Goal: Task Accomplishment & Management: Manage account settings

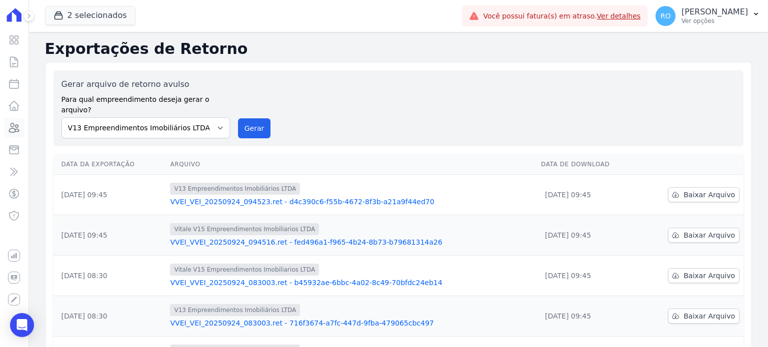
click at [15, 126] on icon at bounding box center [14, 127] width 10 height 9
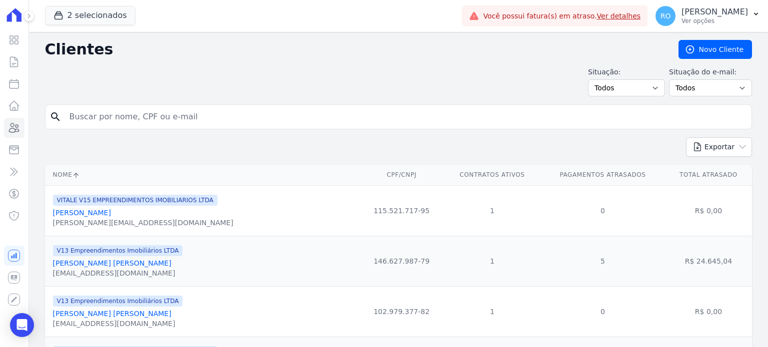
click at [109, 119] on input "search" at bounding box center [405, 117] width 684 height 20
paste input "[PERSON_NAME] [PERSON_NAME]"
type input "[PERSON_NAME] [PERSON_NAME]"
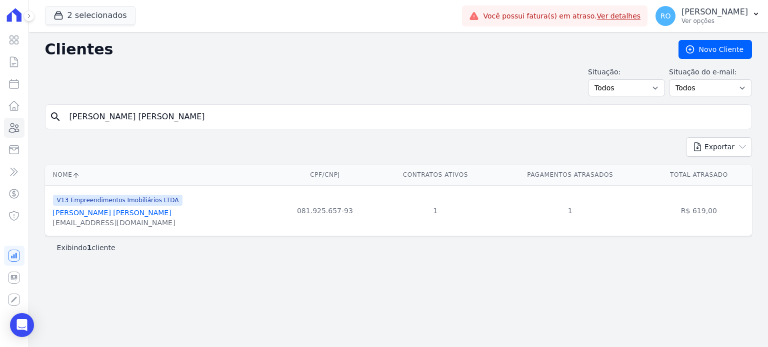
click at [88, 213] on link "[PERSON_NAME] [PERSON_NAME]" at bounding box center [112, 213] width 118 height 8
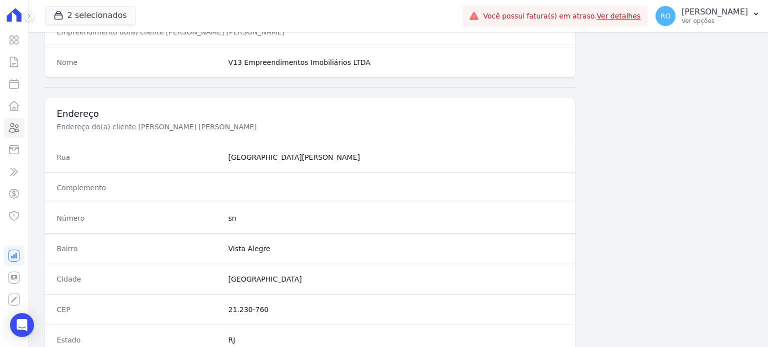
scroll to position [550, 0]
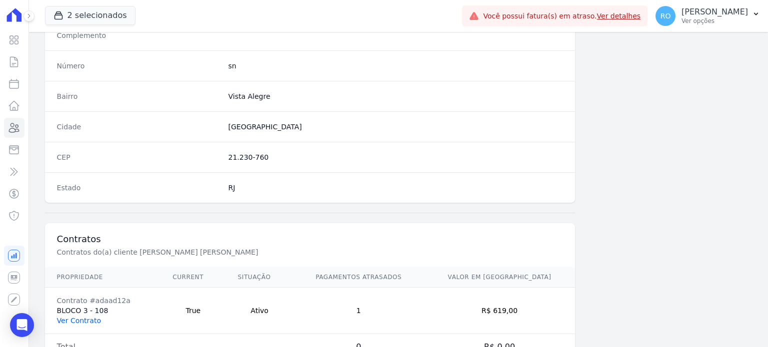
click at [92, 317] on link "Ver Contrato" at bounding box center [79, 321] width 44 height 8
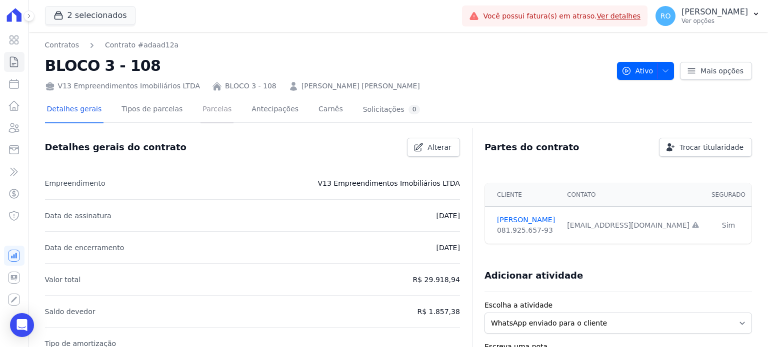
click at [206, 113] on link "Parcelas" at bounding box center [216, 110] width 33 height 26
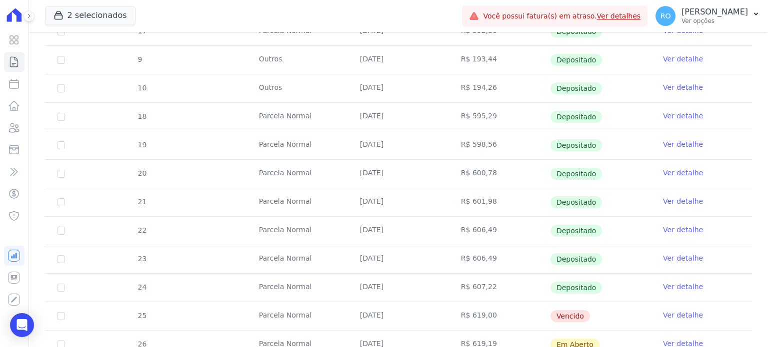
scroll to position [308, 0]
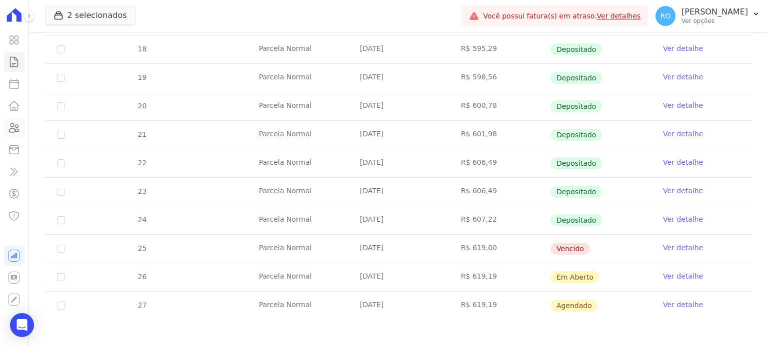
click at [20, 133] on icon at bounding box center [14, 128] width 12 height 12
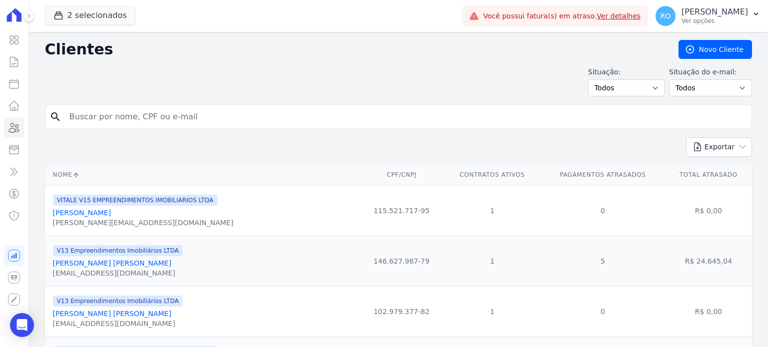
click at [202, 122] on input "search" at bounding box center [405, 117] width 684 height 20
paste input "[PERSON_NAME]"
type input "[PERSON_NAME]"
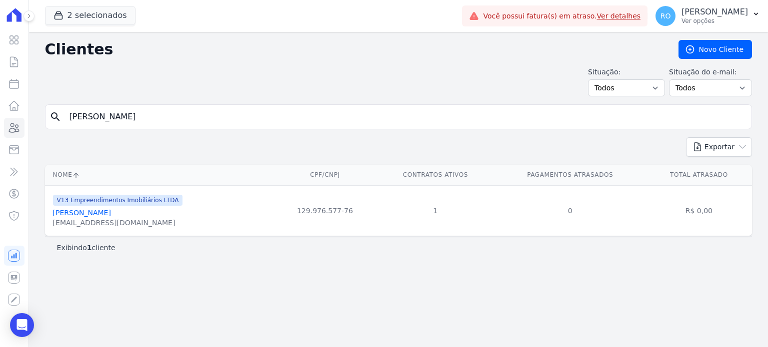
click at [111, 215] on link "[PERSON_NAME]" at bounding box center [82, 213] width 58 height 8
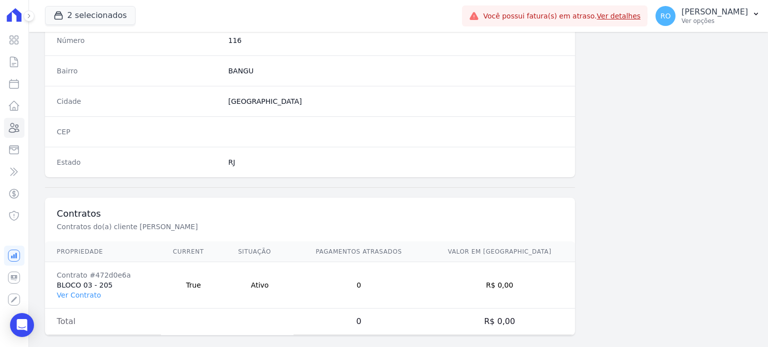
scroll to position [584, 0]
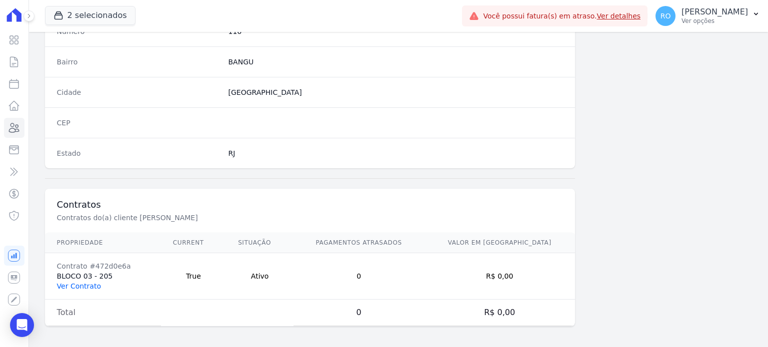
click at [86, 283] on link "Ver Contrato" at bounding box center [79, 286] width 44 height 8
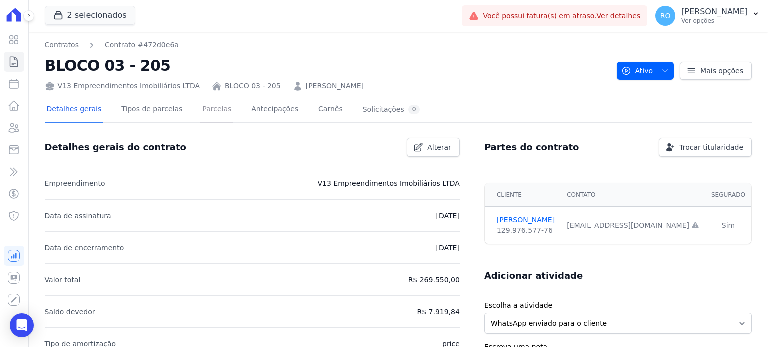
click at [200, 111] on link "Parcelas" at bounding box center [216, 110] width 33 height 26
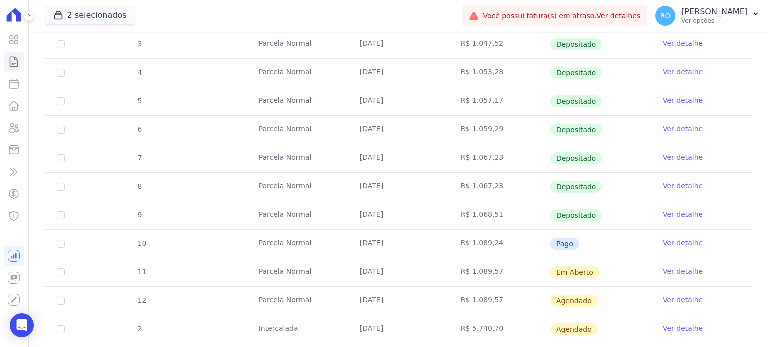
scroll to position [250, 0]
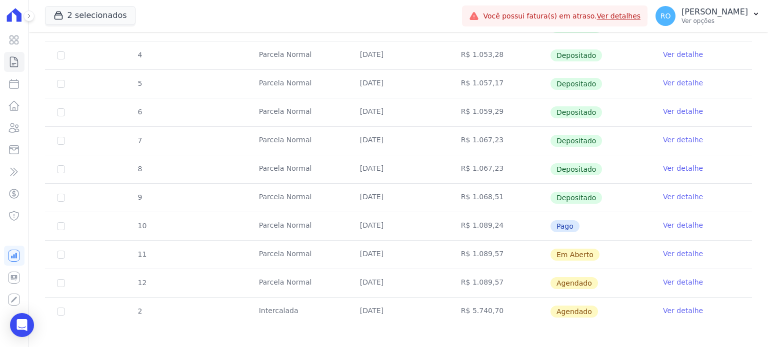
click at [679, 225] on link "Ver detalhe" at bounding box center [683, 225] width 40 height 10
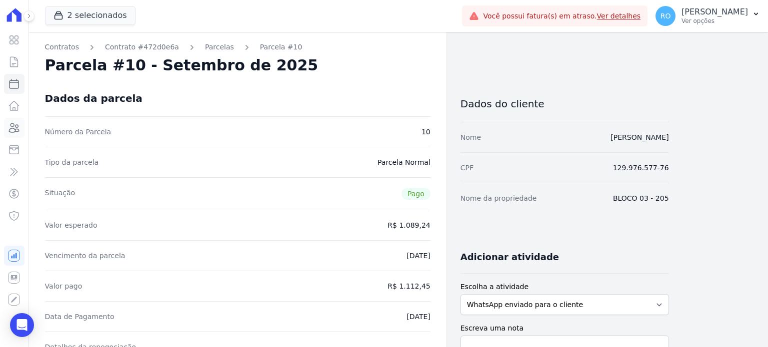
click at [10, 128] on icon at bounding box center [14, 128] width 12 height 12
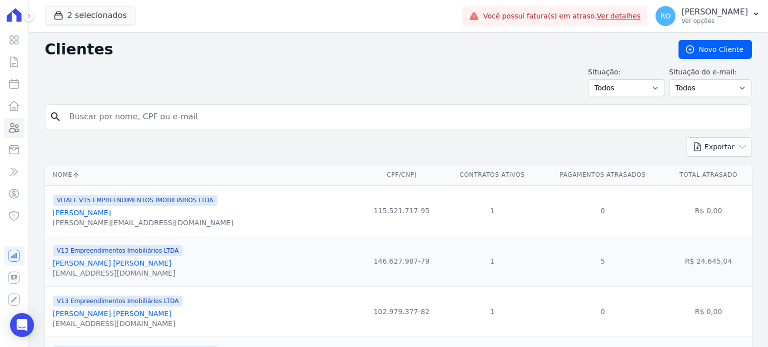
click at [202, 121] on input "search" at bounding box center [405, 117] width 684 height 20
paste input "[PERSON_NAME] [PERSON_NAME]"
type input "[PERSON_NAME] [PERSON_NAME]"
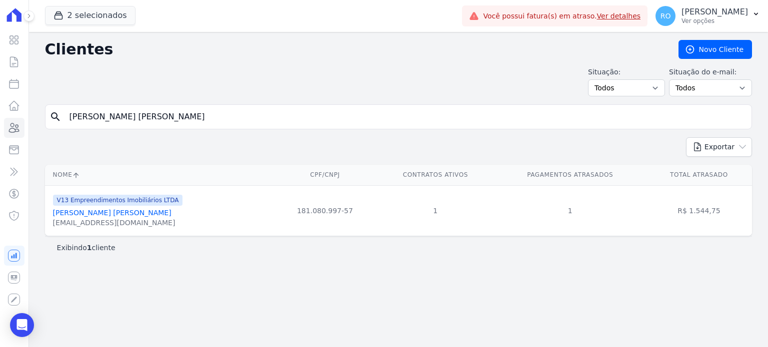
click at [79, 215] on link "[PERSON_NAME] [PERSON_NAME]" at bounding box center [112, 213] width 118 height 8
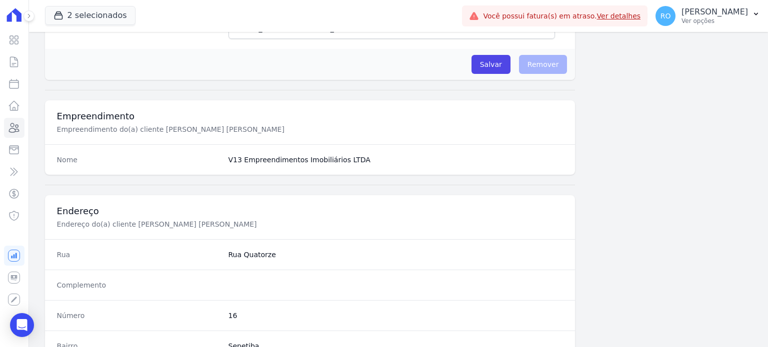
scroll to position [584, 0]
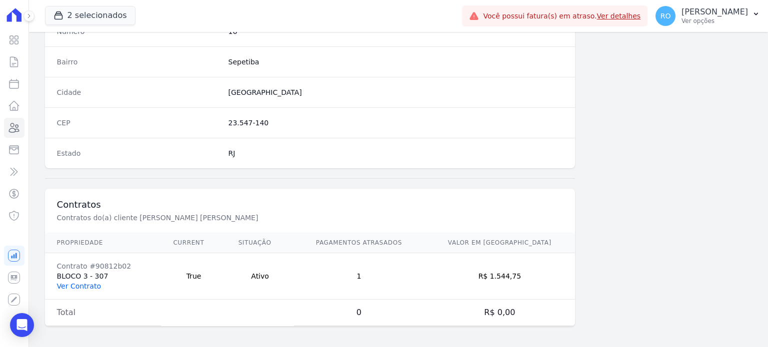
click at [79, 283] on link "Ver Contrato" at bounding box center [79, 286] width 44 height 8
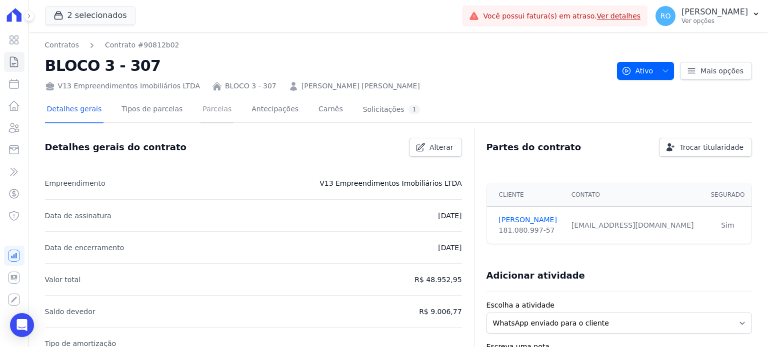
click at [202, 110] on link "Parcelas" at bounding box center [216, 110] width 33 height 26
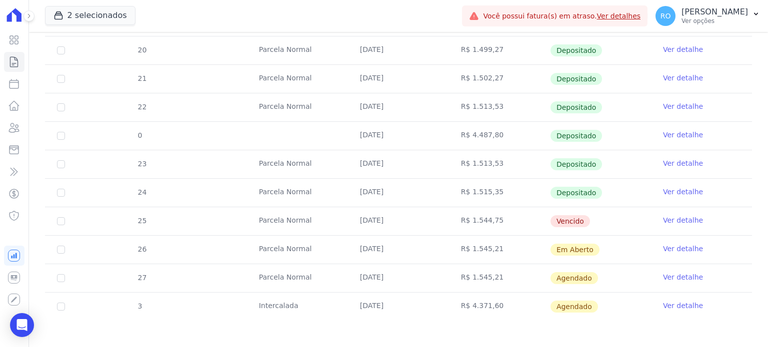
scroll to position [365, 0]
click at [16, 129] on icon at bounding box center [14, 127] width 10 height 9
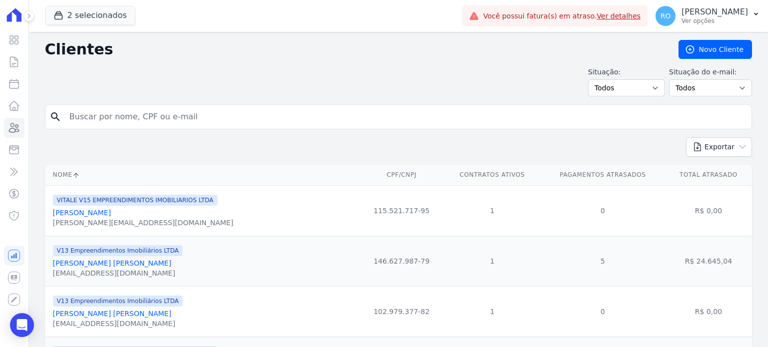
click at [205, 121] on input "search" at bounding box center [405, 117] width 684 height 20
paste input "[PERSON_NAME]"
type input "[PERSON_NAME]"
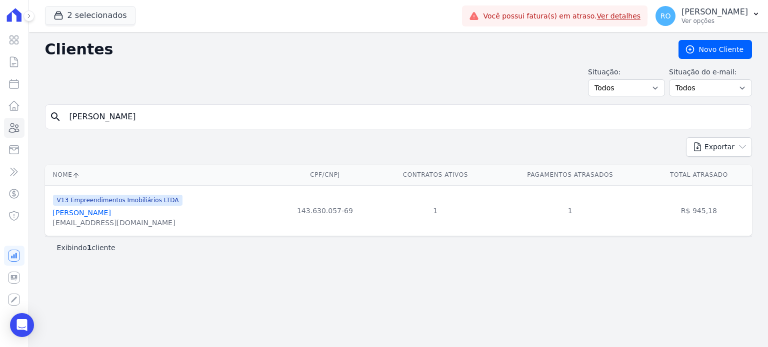
click at [111, 215] on link "[PERSON_NAME]" at bounding box center [82, 213] width 58 height 8
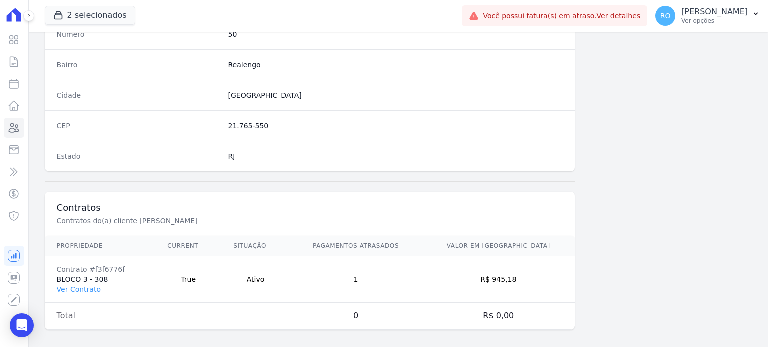
scroll to position [584, 0]
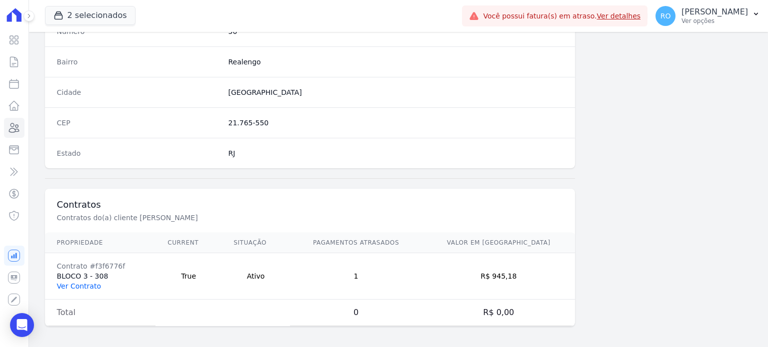
click at [80, 284] on link "Ver Contrato" at bounding box center [79, 286] width 44 height 8
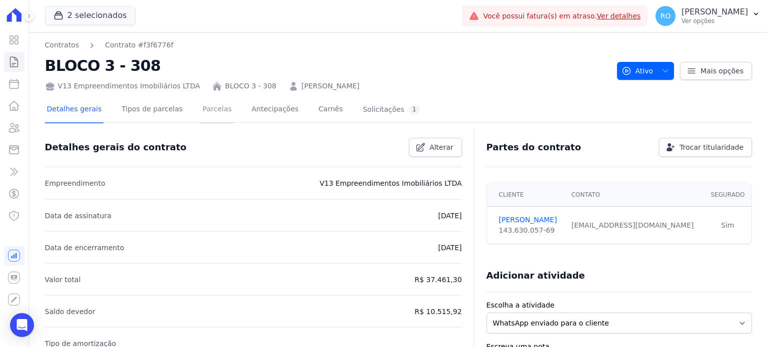
click at [200, 115] on link "Parcelas" at bounding box center [216, 110] width 33 height 26
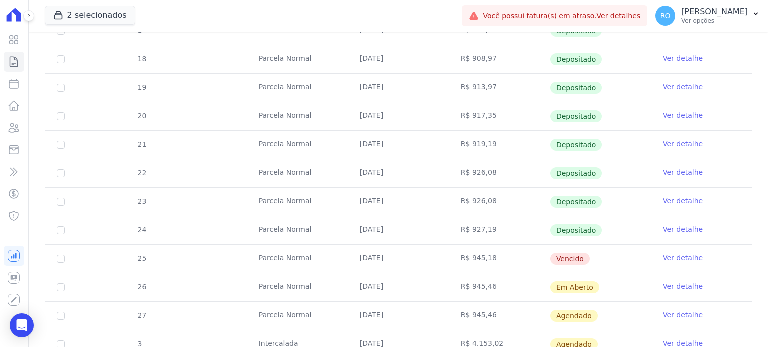
scroll to position [300, 0]
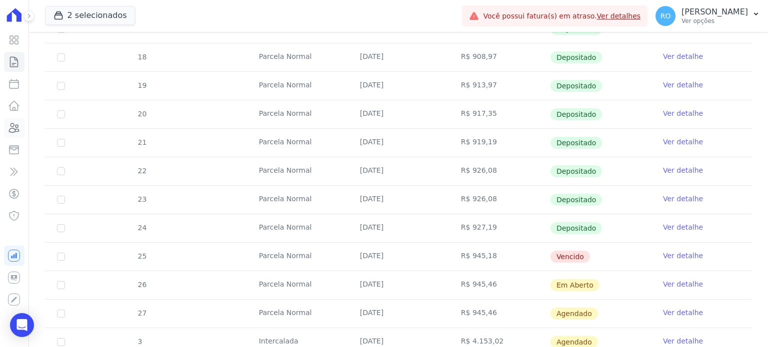
click at [19, 130] on icon at bounding box center [14, 127] width 10 height 9
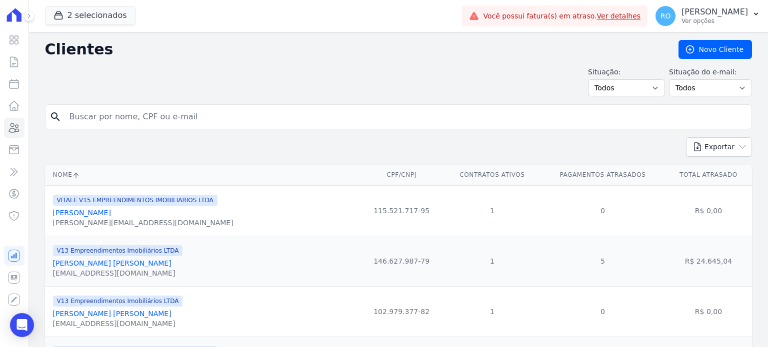
click at [198, 117] on input "search" at bounding box center [405, 117] width 684 height 20
paste input "[PERSON_NAME] DOS [PERSON_NAME]"
type input "[PERSON_NAME] DOS [PERSON_NAME]"
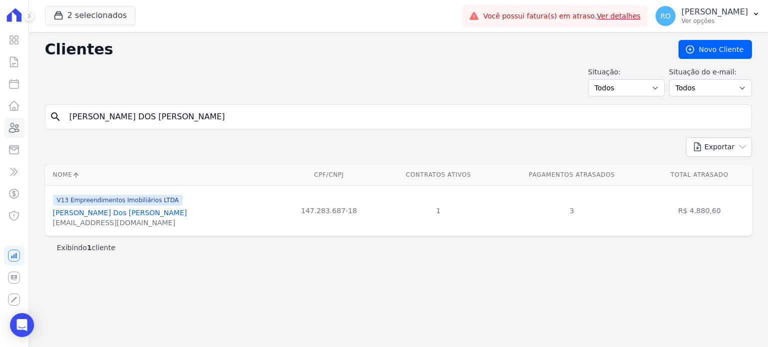
click at [114, 216] on link "[PERSON_NAME] Dos [PERSON_NAME]" at bounding box center [120, 213] width 134 height 8
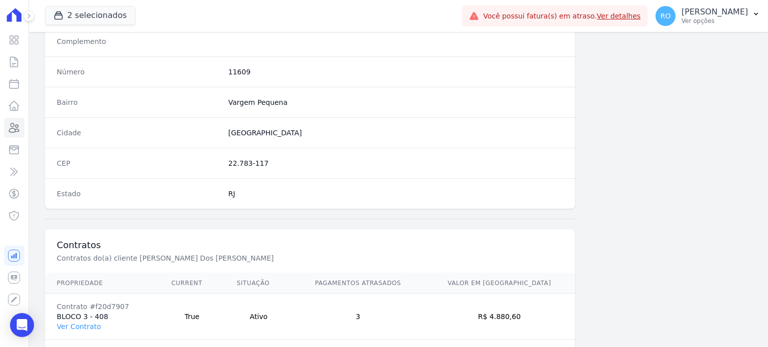
scroll to position [550, 0]
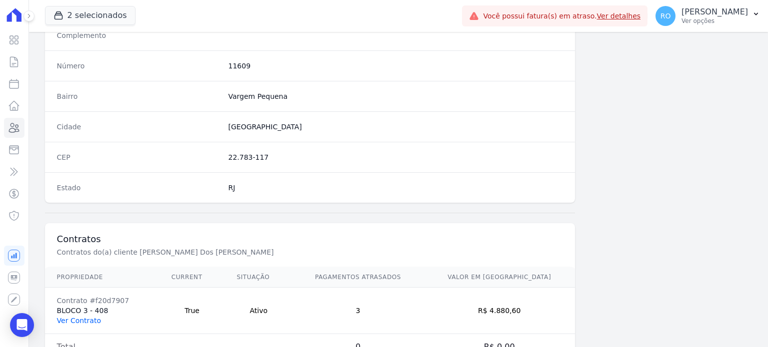
click at [79, 317] on link "Ver Contrato" at bounding box center [79, 321] width 44 height 8
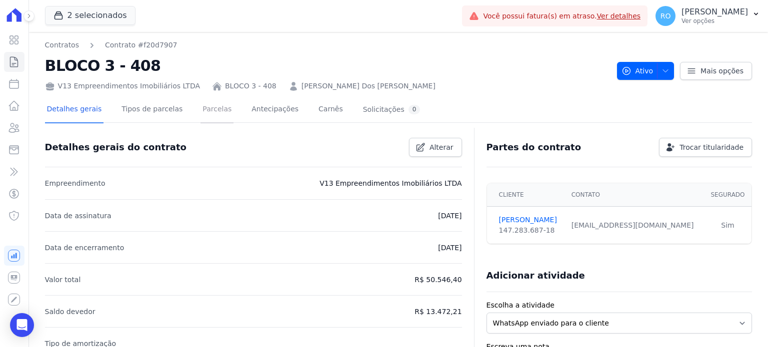
click at [202, 109] on link "Parcelas" at bounding box center [216, 110] width 33 height 26
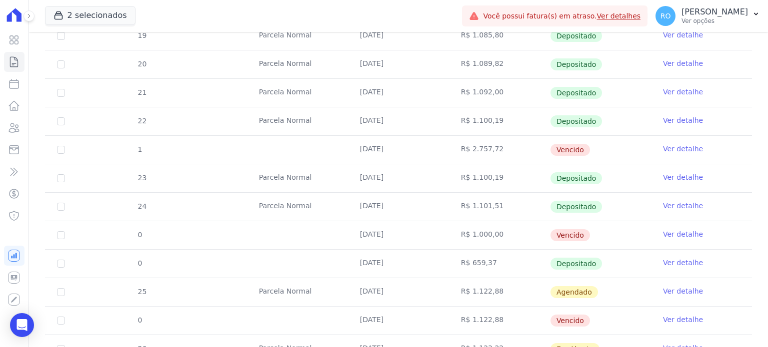
scroll to position [400, 0]
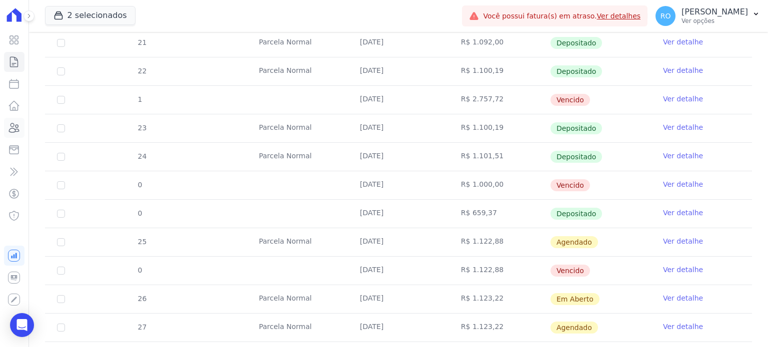
click at [16, 130] on icon at bounding box center [14, 128] width 12 height 12
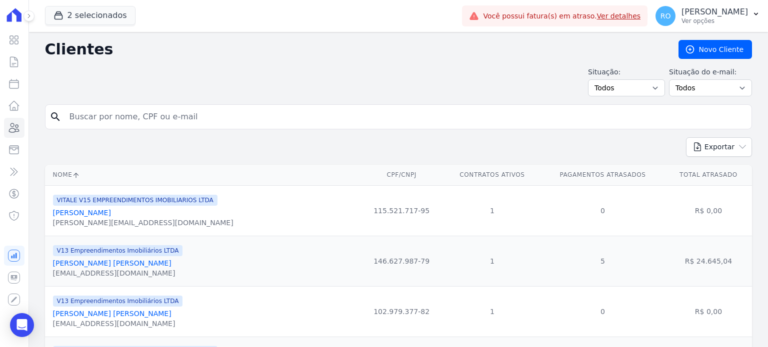
click at [155, 118] on input "search" at bounding box center [405, 117] width 684 height 20
paste input "[PERSON_NAME] [PERSON_NAME]"
type input "[PERSON_NAME] [PERSON_NAME]"
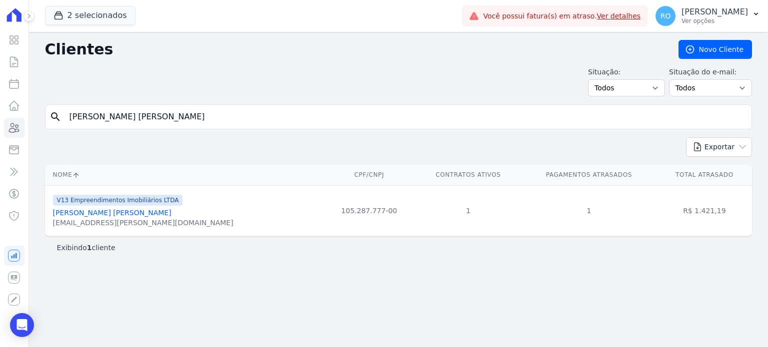
click at [100, 217] on link "[PERSON_NAME] [PERSON_NAME]" at bounding box center [112, 213] width 118 height 8
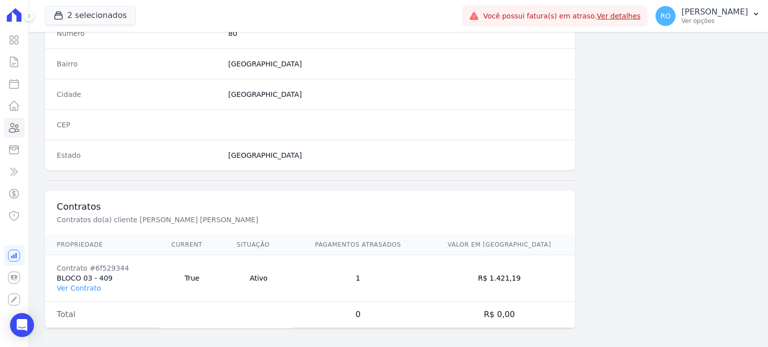
scroll to position [584, 0]
click at [72, 284] on link "Ver Contrato" at bounding box center [79, 286] width 44 height 8
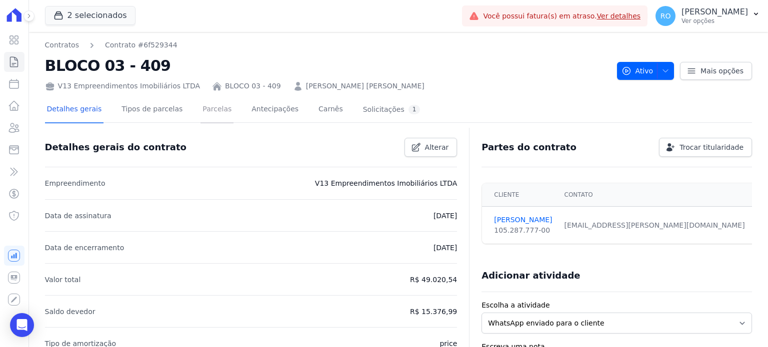
click at [200, 110] on link "Parcelas" at bounding box center [216, 110] width 33 height 26
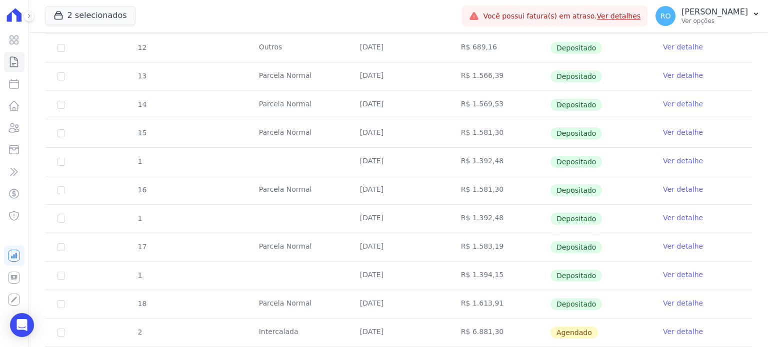
scroll to position [450, 0]
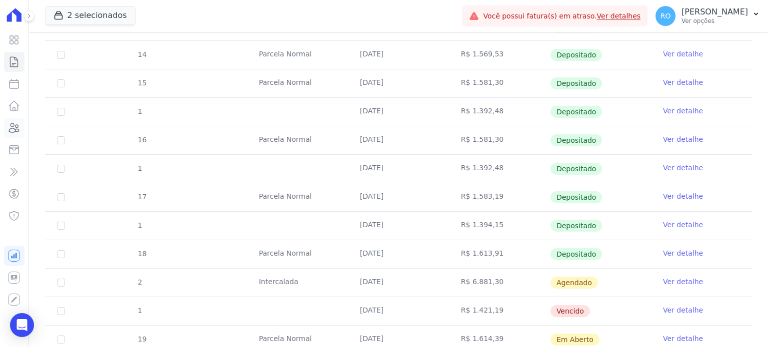
click at [18, 131] on icon at bounding box center [14, 127] width 10 height 9
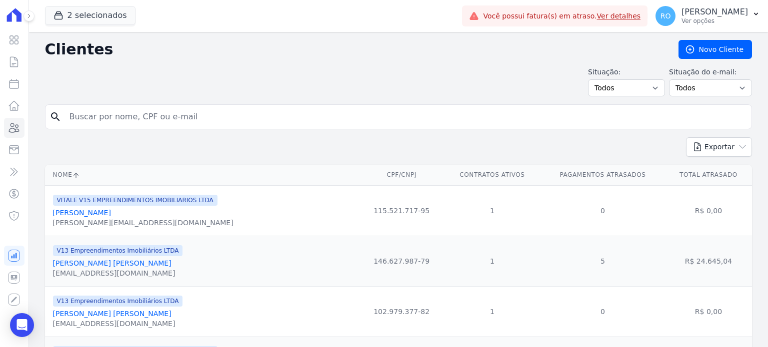
click at [173, 119] on input "search" at bounding box center [405, 117] width 684 height 20
paste input "[PERSON_NAME] [PERSON_NAME]"
type input "[PERSON_NAME] [PERSON_NAME]"
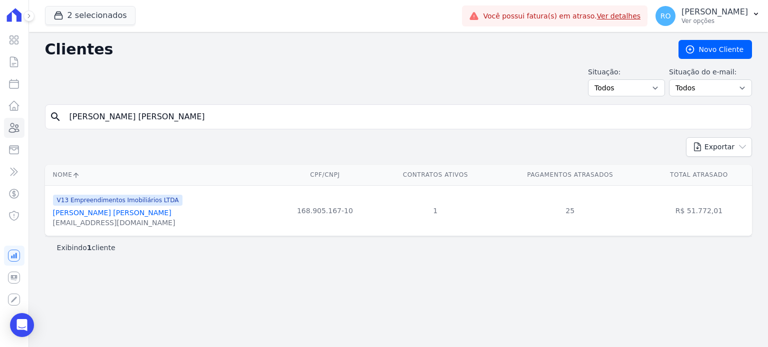
click at [92, 211] on link "[PERSON_NAME] [PERSON_NAME]" at bounding box center [112, 213] width 118 height 8
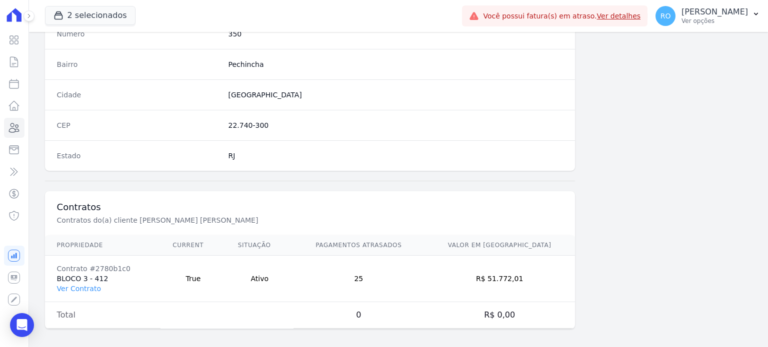
scroll to position [584, 0]
drag, startPoint x: 73, startPoint y: 281, endPoint x: 97, endPoint y: 267, distance: 27.3
click at [74, 282] on link "Ver Contrato" at bounding box center [79, 286] width 44 height 8
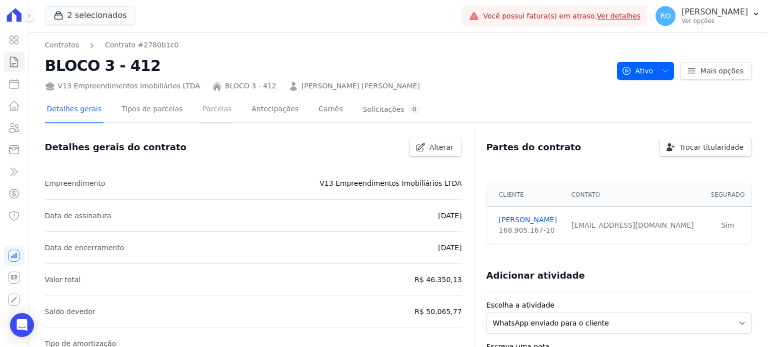
click at [200, 113] on link "Parcelas" at bounding box center [216, 110] width 33 height 26
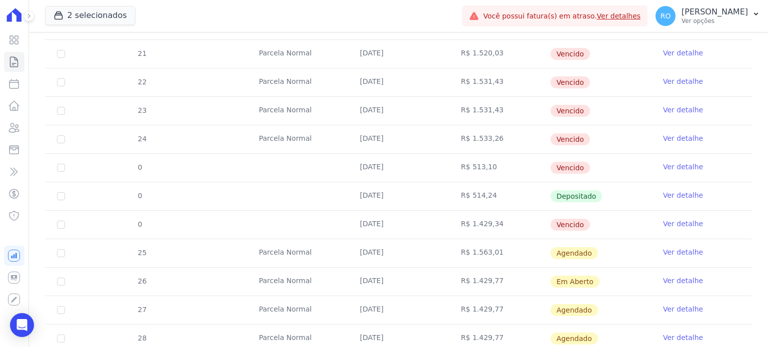
scroll to position [620, 0]
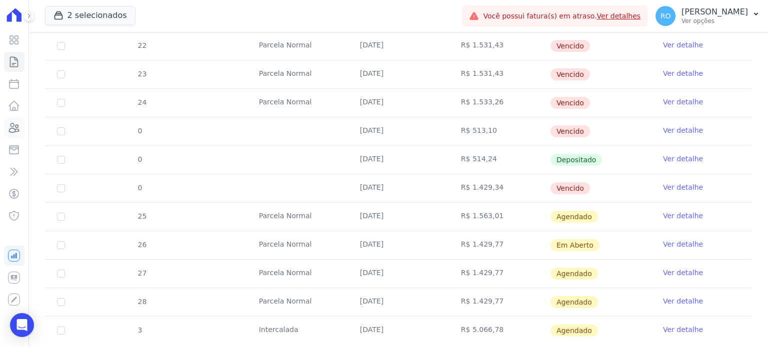
click at [16, 131] on icon at bounding box center [14, 127] width 10 height 9
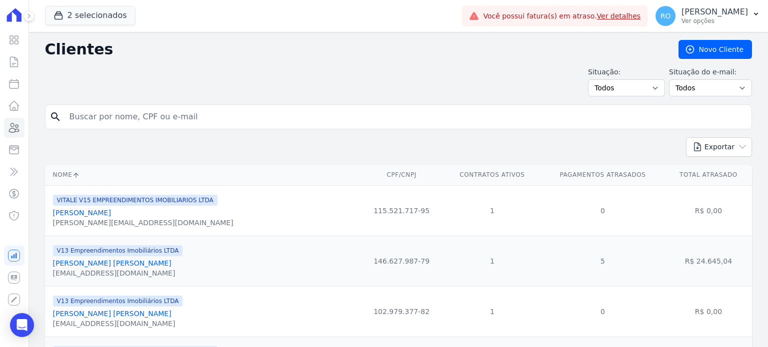
click at [172, 123] on input "search" at bounding box center [405, 117] width 684 height 20
paste input "[PERSON_NAME] [PERSON_NAME]"
type input "[PERSON_NAME] [PERSON_NAME]"
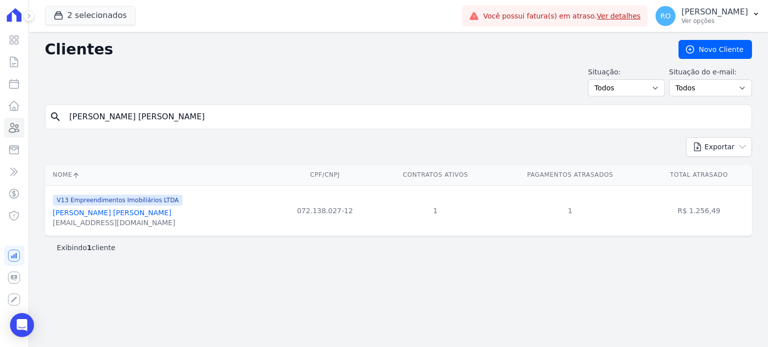
click at [110, 215] on link "[PERSON_NAME] [PERSON_NAME]" at bounding box center [112, 213] width 118 height 8
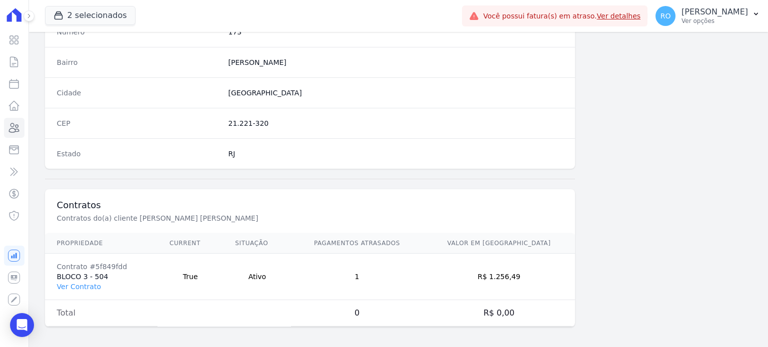
scroll to position [584, 0]
click at [87, 283] on link "Ver Contrato" at bounding box center [79, 286] width 44 height 8
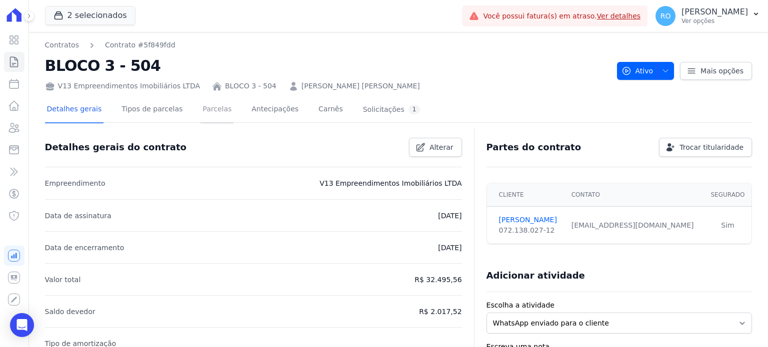
click at [200, 114] on link "Parcelas" at bounding box center [216, 110] width 33 height 26
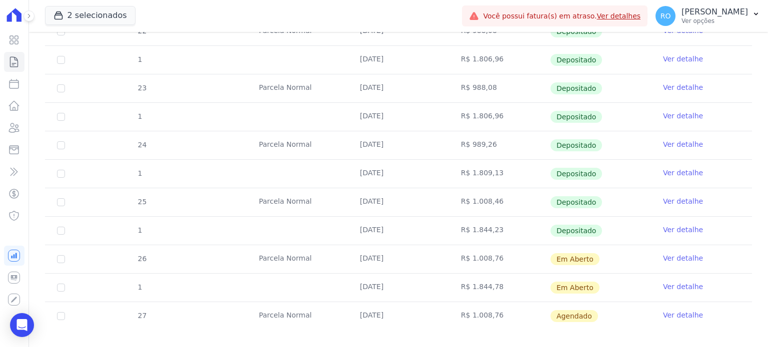
scroll to position [450, 0]
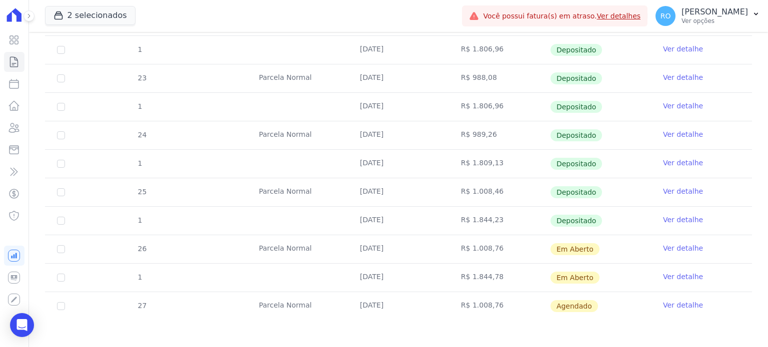
click at [674, 220] on link "Ver detalhe" at bounding box center [683, 220] width 40 height 10
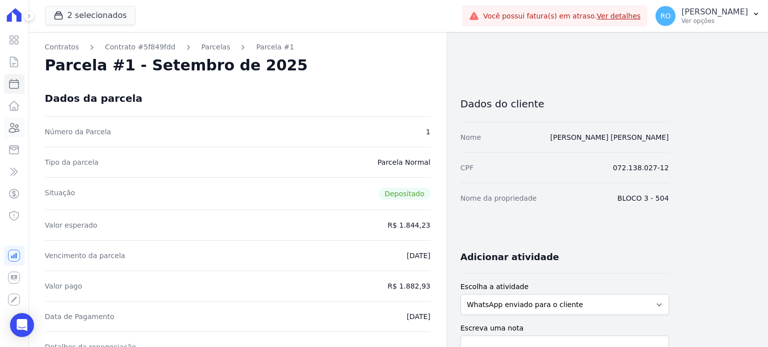
click at [17, 131] on icon at bounding box center [14, 127] width 10 height 9
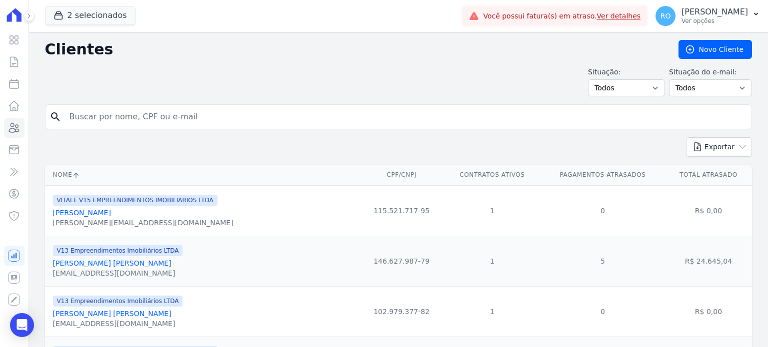
click at [195, 120] on input "search" at bounding box center [405, 117] width 684 height 20
type input "V"
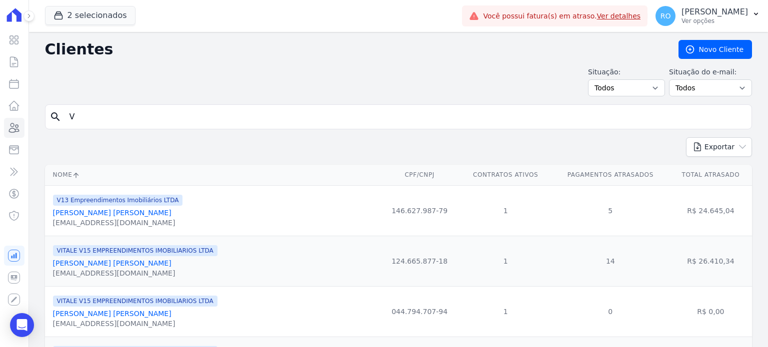
click at [153, 117] on input "V" at bounding box center [405, 117] width 684 height 20
paste input "[PERSON_NAME] [PERSON_NAME]"
type input "[PERSON_NAME] [PERSON_NAME]"
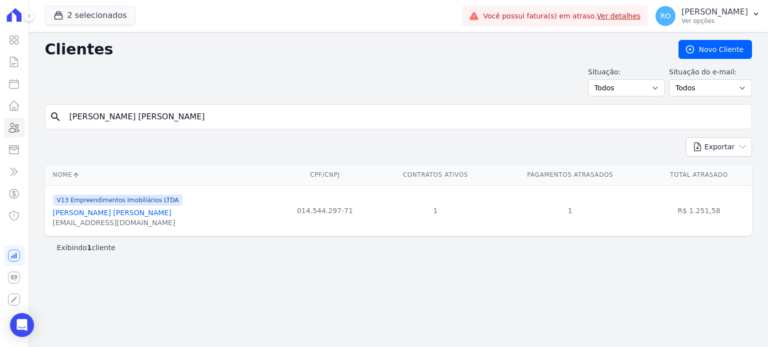
click at [91, 214] on link "[PERSON_NAME] [PERSON_NAME]" at bounding box center [112, 213] width 118 height 8
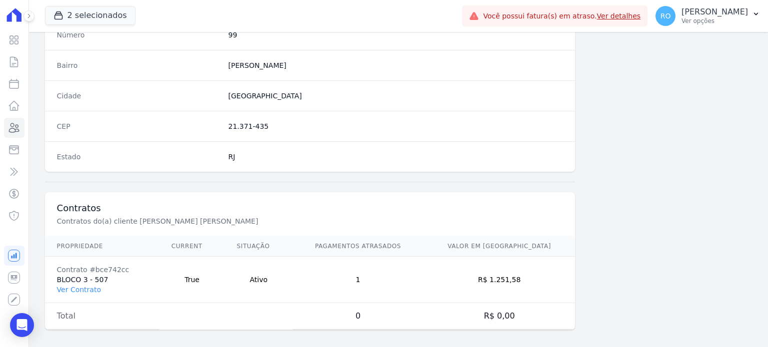
scroll to position [584, 0]
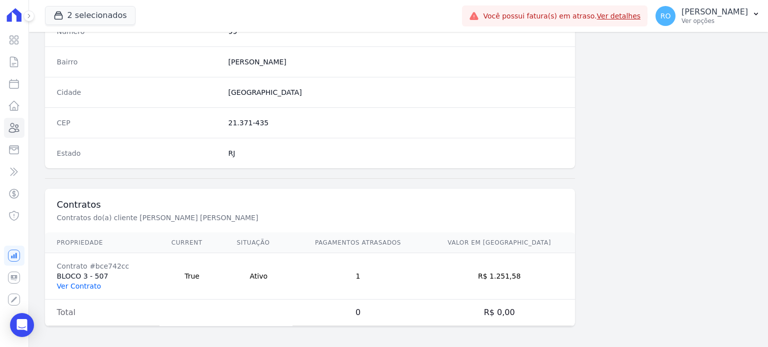
click at [75, 282] on link "Ver Contrato" at bounding box center [79, 286] width 44 height 8
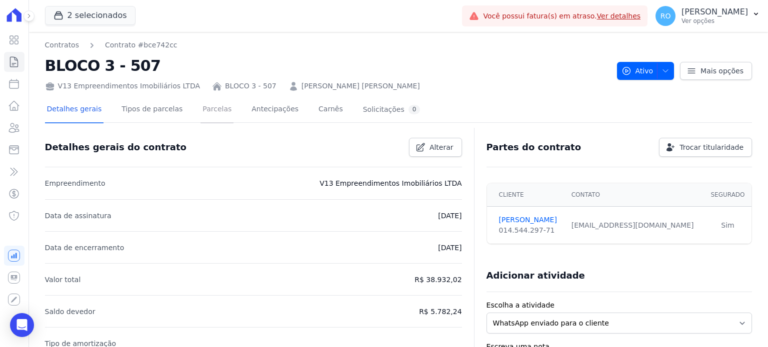
click at [202, 116] on link "Parcelas" at bounding box center [216, 110] width 33 height 26
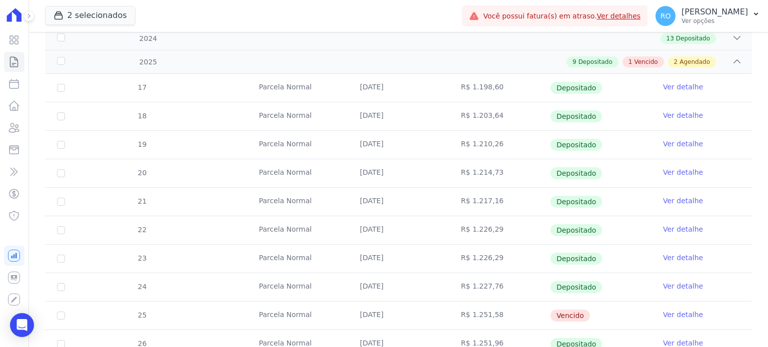
scroll to position [280, 0]
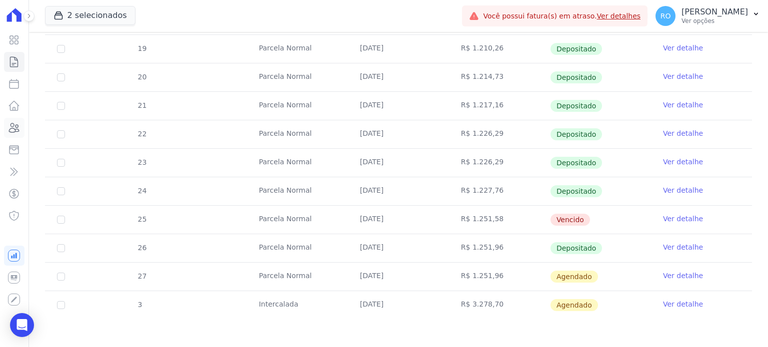
click at [17, 129] on icon at bounding box center [14, 128] width 12 height 12
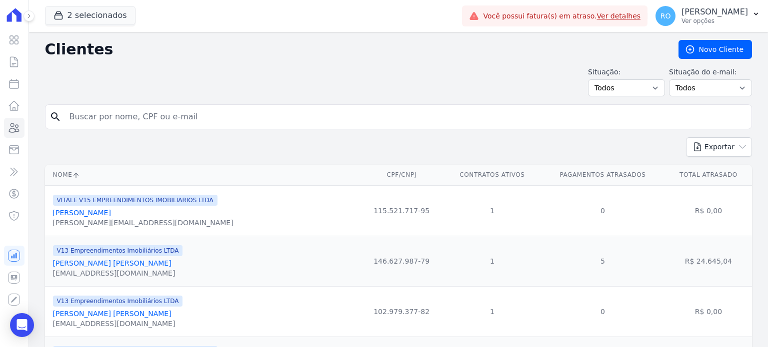
click at [108, 110] on input "search" at bounding box center [405, 117] width 684 height 20
paste input "[PERSON_NAME]"
type input "[PERSON_NAME]"
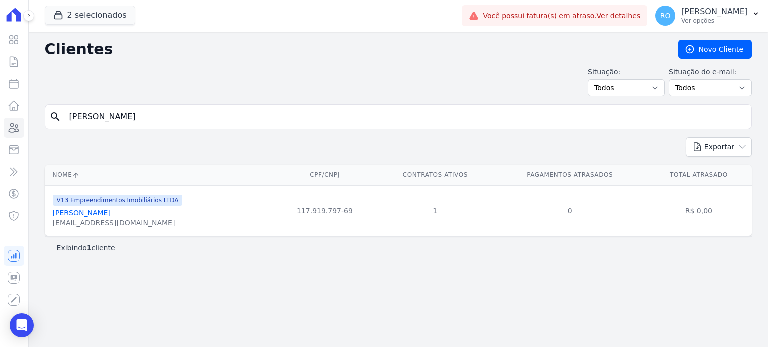
click at [93, 216] on link "[PERSON_NAME]" at bounding box center [82, 213] width 58 height 8
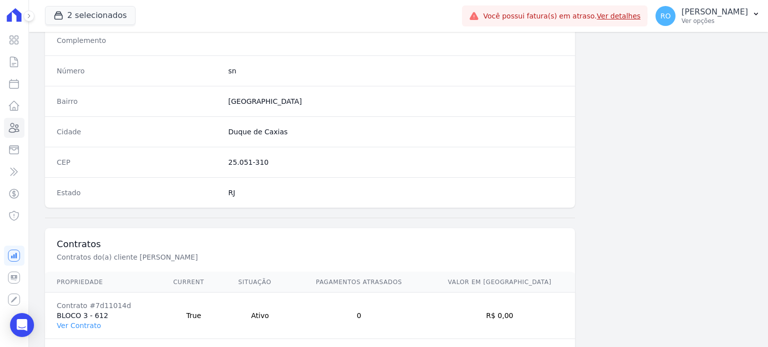
scroll to position [584, 0]
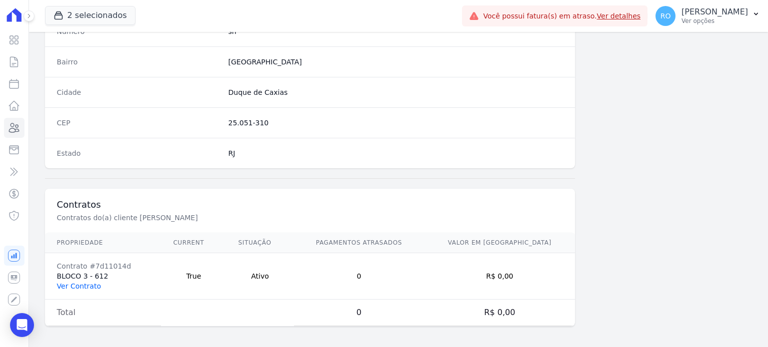
click at [80, 282] on link "Ver Contrato" at bounding box center [79, 286] width 44 height 8
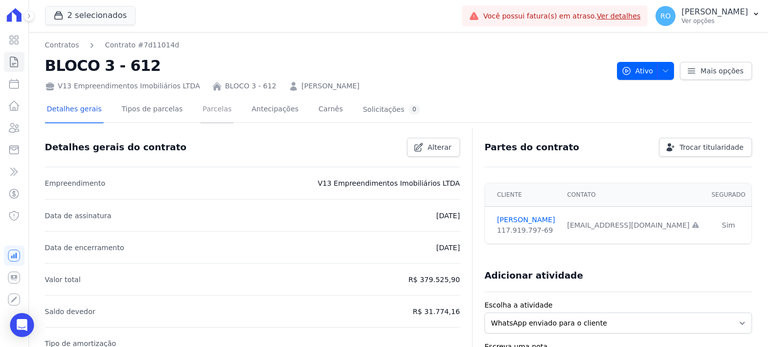
click at [203, 113] on link "Parcelas" at bounding box center [216, 110] width 33 height 26
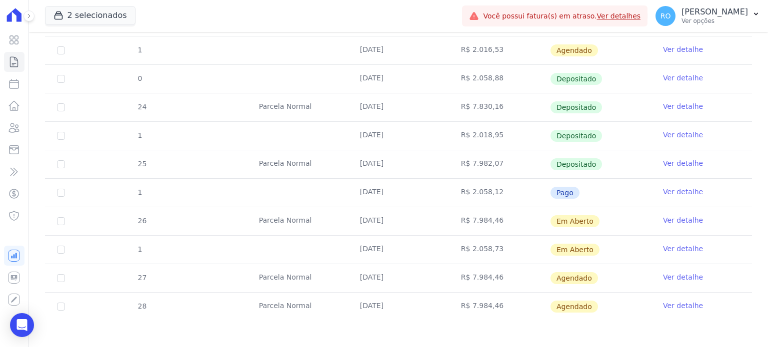
scroll to position [478, 0]
click at [4, 130] on link "Clientes" at bounding box center [14, 128] width 20 height 20
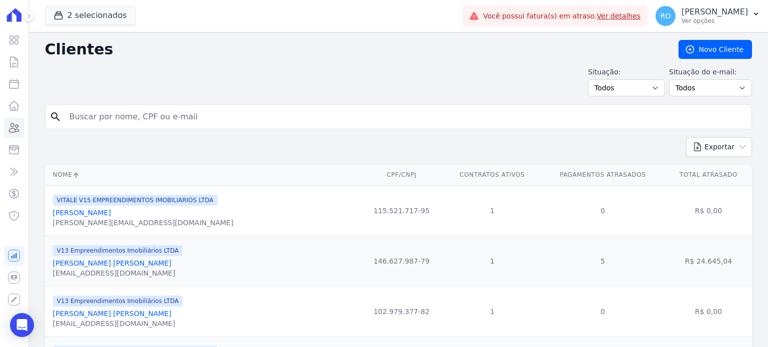
click at [204, 117] on input "search" at bounding box center [405, 117] width 684 height 20
paste input "[PERSON_NAME] DE [PERSON_NAME]"
type input "[PERSON_NAME] DE [PERSON_NAME]"
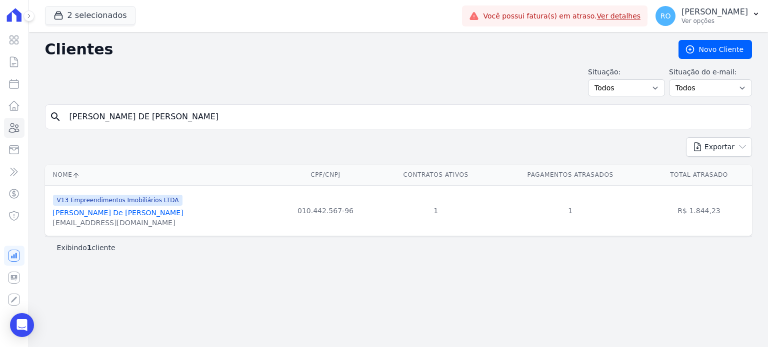
click at [98, 211] on link "[PERSON_NAME] De [PERSON_NAME]" at bounding box center [118, 213] width 130 height 8
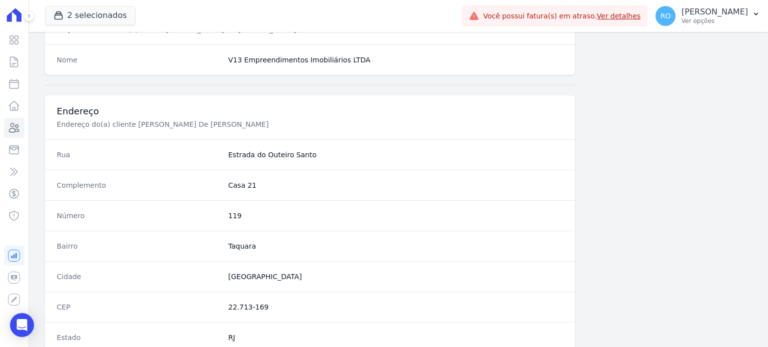
scroll to position [584, 0]
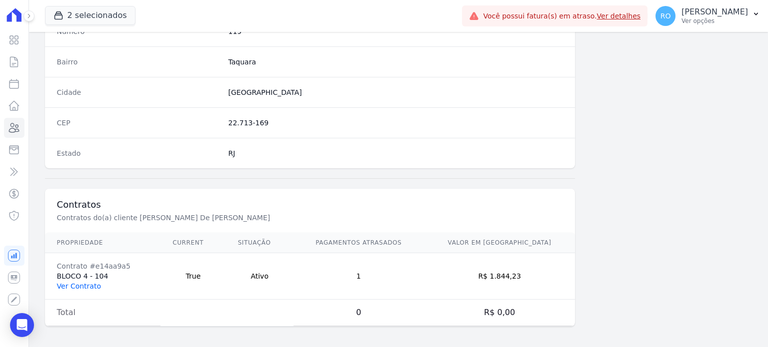
click at [68, 282] on link "Ver Contrato" at bounding box center [79, 286] width 44 height 8
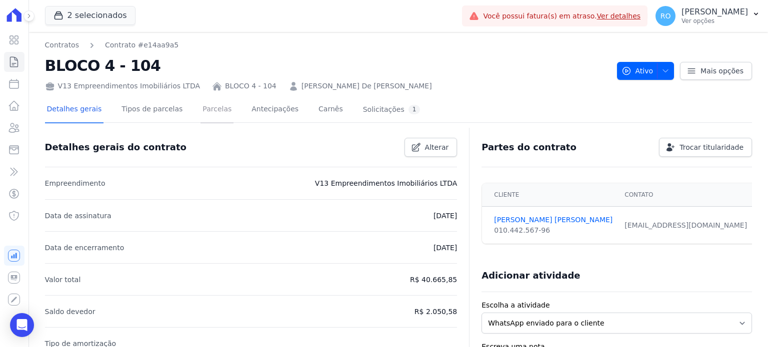
click at [212, 105] on link "Parcelas" at bounding box center [216, 110] width 33 height 26
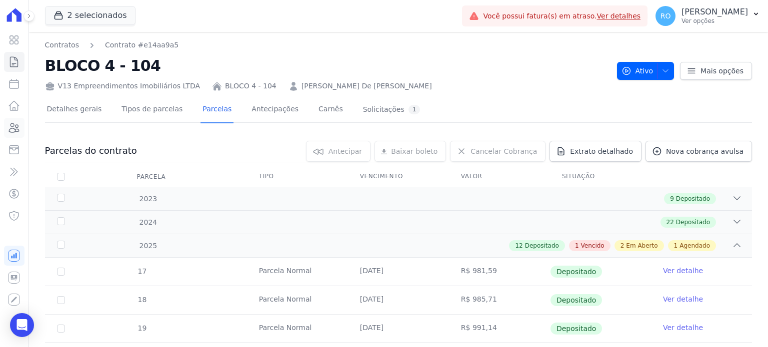
click at [14, 125] on icon at bounding box center [14, 128] width 12 height 12
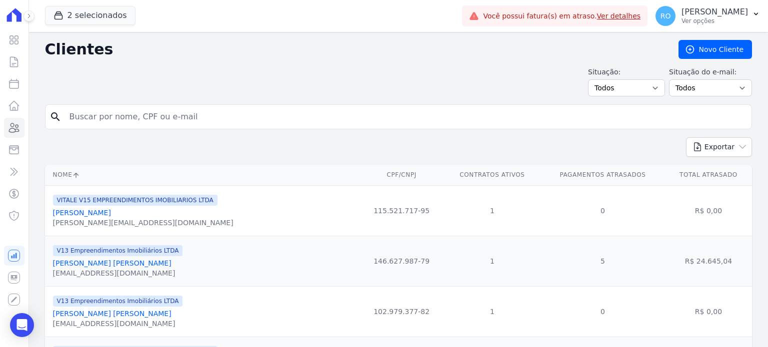
click at [173, 119] on input "search" at bounding box center [405, 117] width 684 height 20
paste input "[PERSON_NAME] [PERSON_NAME]"
type input "[PERSON_NAME] [PERSON_NAME]"
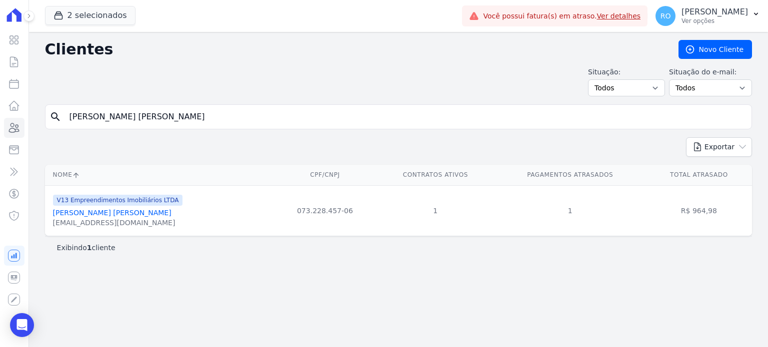
click at [83, 216] on link "[PERSON_NAME] [PERSON_NAME]" at bounding box center [112, 213] width 118 height 8
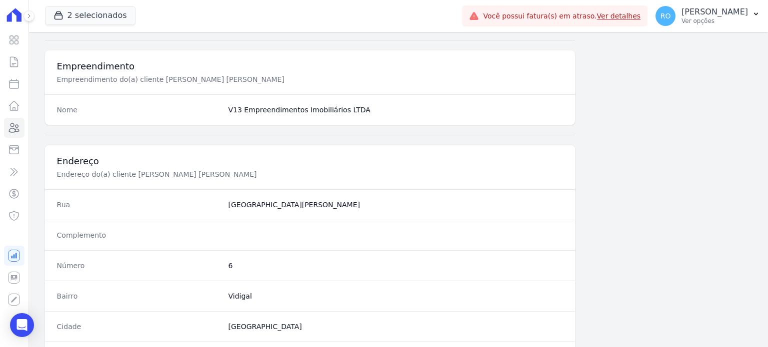
scroll to position [584, 0]
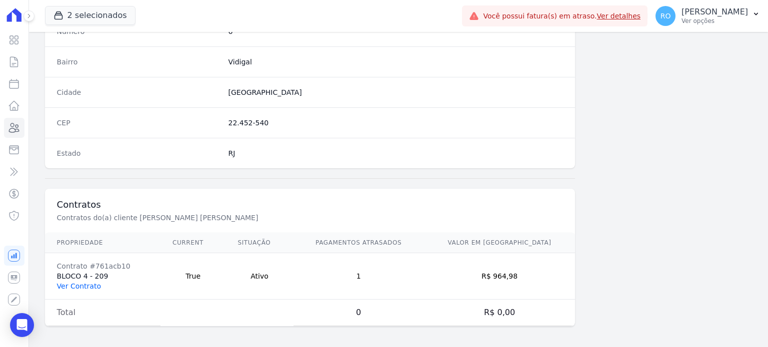
click at [66, 283] on link "Ver Contrato" at bounding box center [79, 286] width 44 height 8
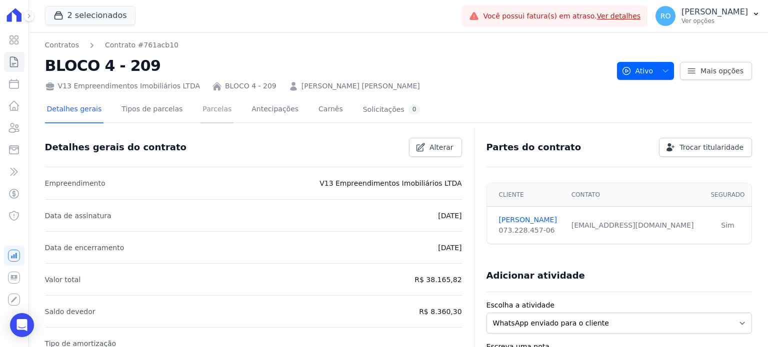
click at [204, 113] on link "Parcelas" at bounding box center [216, 110] width 33 height 26
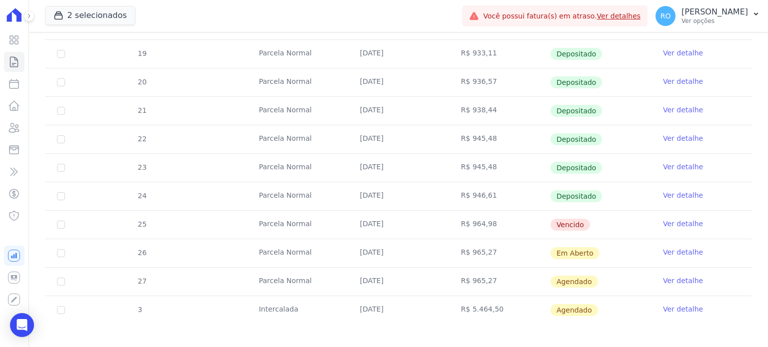
scroll to position [280, 0]
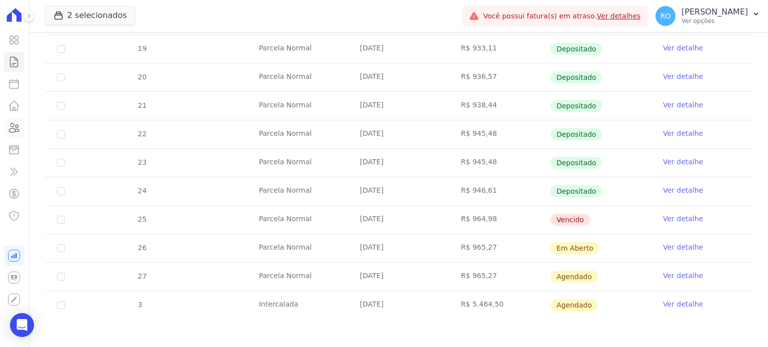
click at [13, 123] on icon at bounding box center [14, 127] width 10 height 9
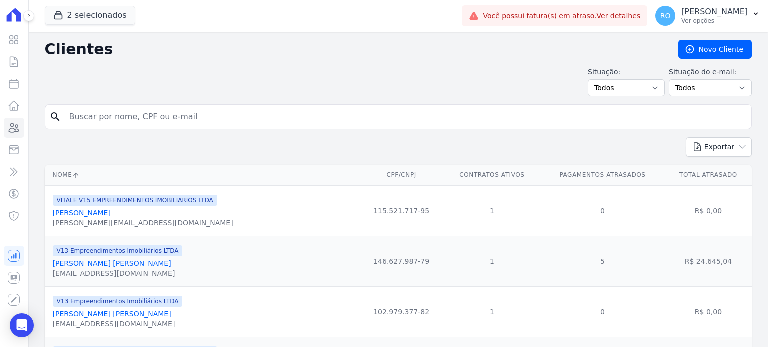
click at [145, 117] on input "search" at bounding box center [405, 117] width 684 height 20
paste input "VAGNER [PERSON_NAME]"
type input "VAGNER [PERSON_NAME]"
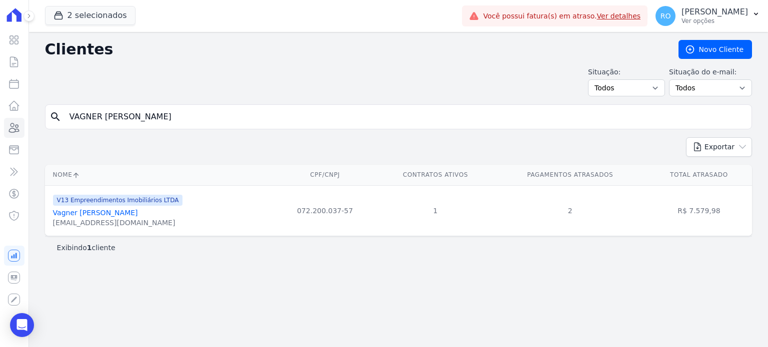
click at [96, 216] on link "Vagner [PERSON_NAME]" at bounding box center [95, 213] width 85 height 8
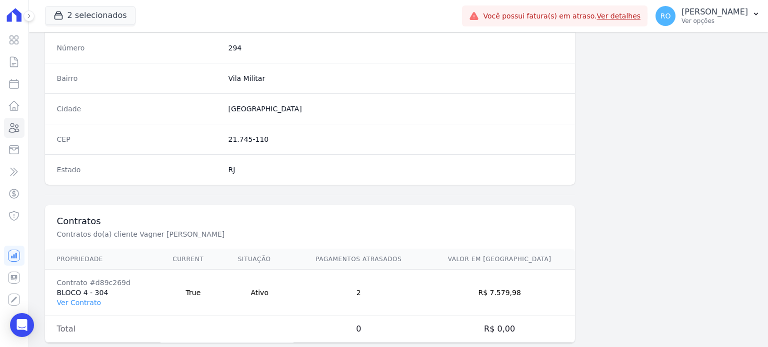
scroll to position [584, 0]
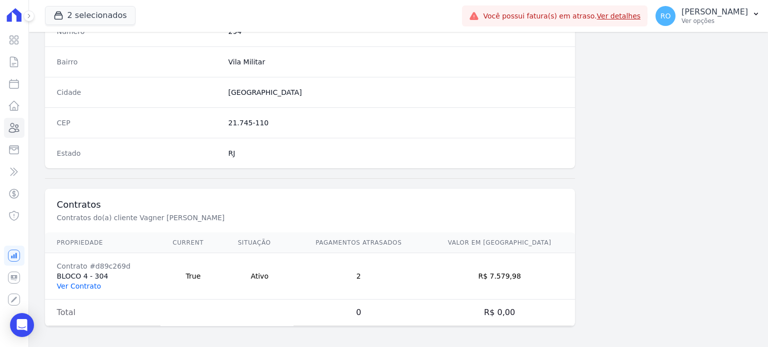
click at [76, 282] on link "Ver Contrato" at bounding box center [79, 286] width 44 height 8
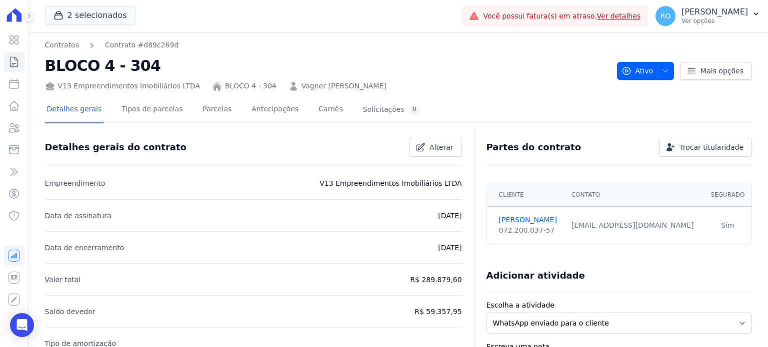
click at [186, 106] on div "Detalhes gerais Tipos de parcelas [GEOGRAPHIC_DATA] Antecipações [PERSON_NAME] …" at bounding box center [233, 110] width 377 height 26
click at [200, 110] on link "Parcelas" at bounding box center [216, 110] width 33 height 26
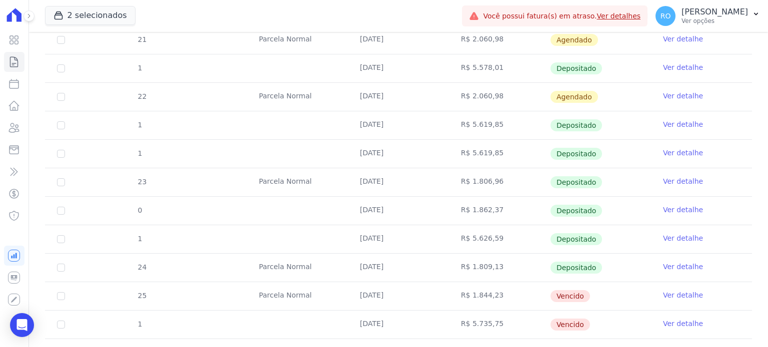
scroll to position [550, 0]
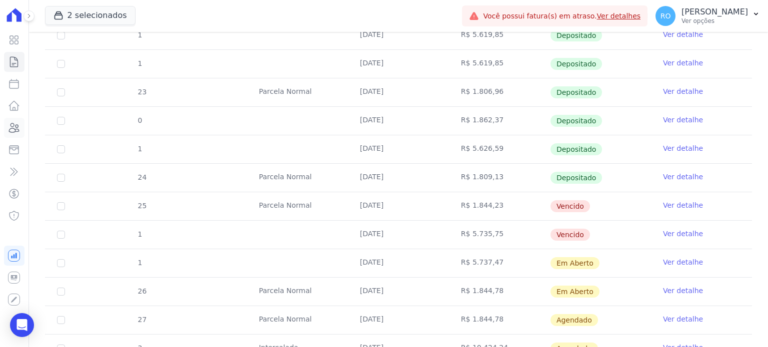
click at [15, 126] on icon at bounding box center [14, 127] width 10 height 9
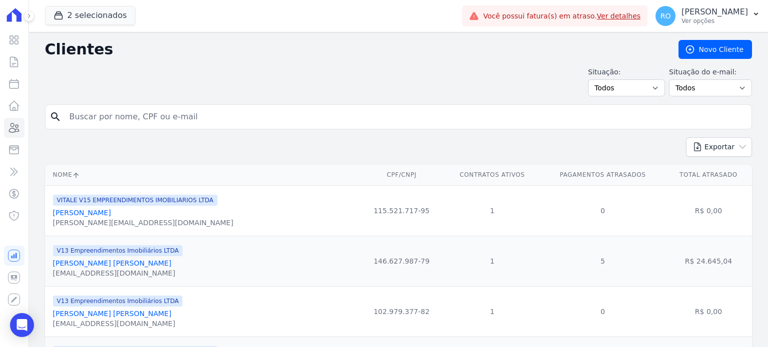
click at [215, 116] on input "search" at bounding box center [405, 117] width 684 height 20
paste input "[PERSON_NAME] [PERSON_NAME] DOS [PERSON_NAME]"
type input "[PERSON_NAME] [PERSON_NAME] DOS [PERSON_NAME]"
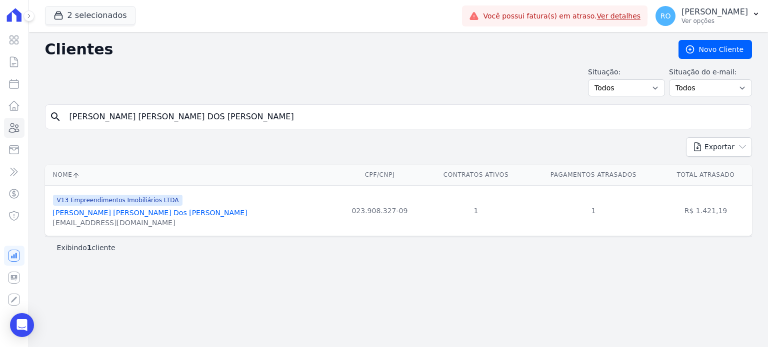
click at [71, 210] on link "[PERSON_NAME] [PERSON_NAME] Dos [PERSON_NAME]" at bounding box center [150, 213] width 194 height 8
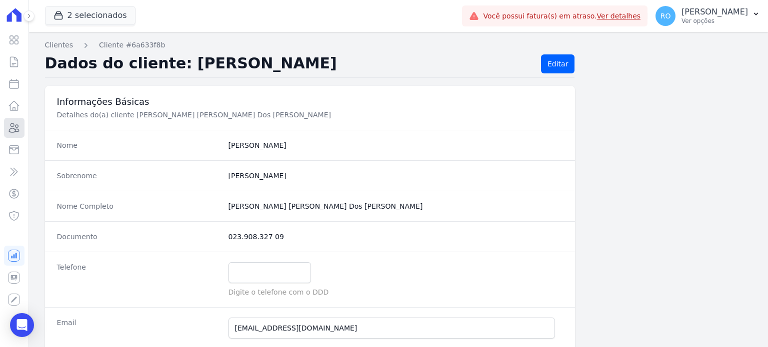
click at [15, 127] on icon at bounding box center [14, 128] width 12 height 12
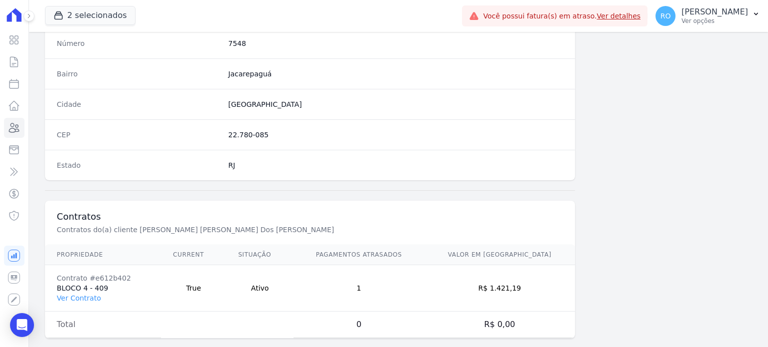
scroll to position [584, 0]
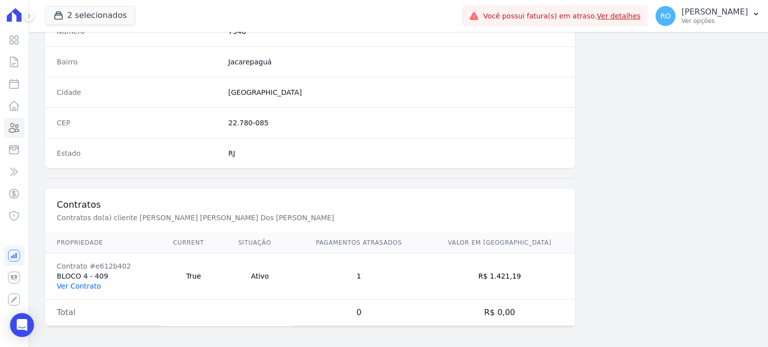
click at [72, 283] on link "Ver Contrato" at bounding box center [79, 286] width 44 height 8
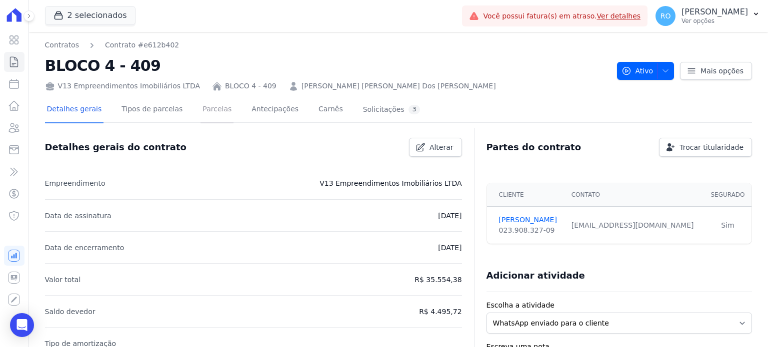
click at [200, 110] on link "Parcelas" at bounding box center [216, 110] width 33 height 26
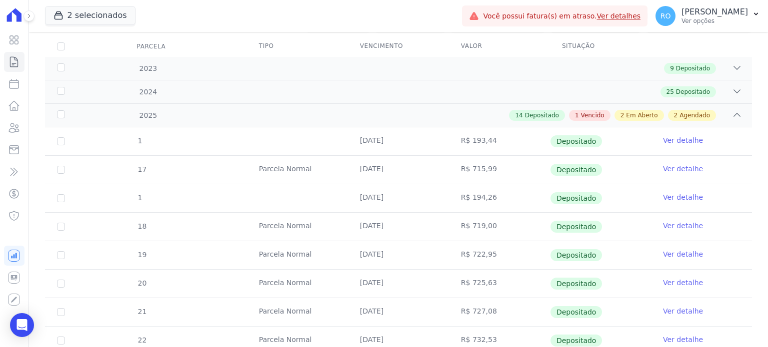
scroll to position [128, 0]
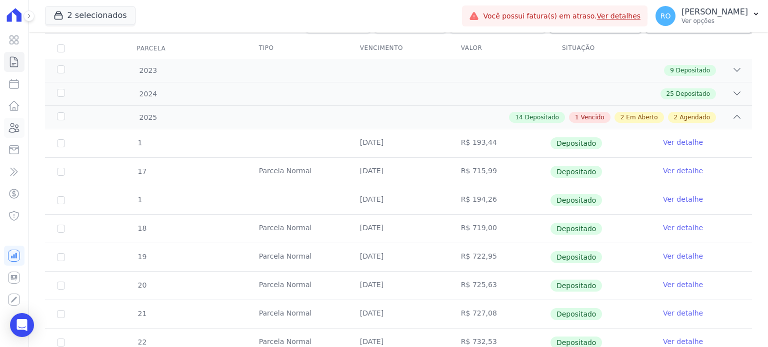
click at [13, 125] on icon at bounding box center [14, 128] width 12 height 12
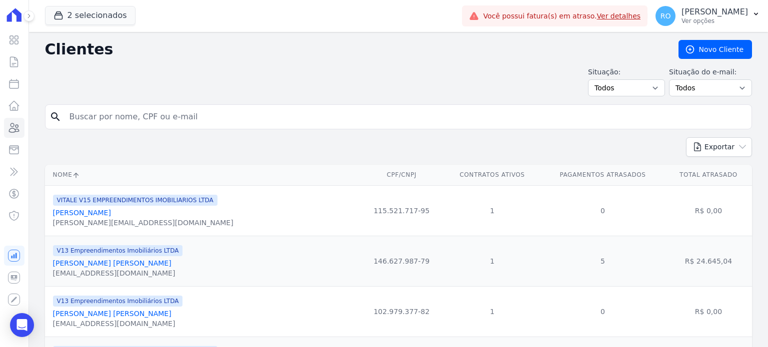
click at [128, 117] on input "search" at bounding box center [405, 117] width 684 height 20
paste input "[PERSON_NAME] [PERSON_NAME]"
type input "[PERSON_NAME] [PERSON_NAME]"
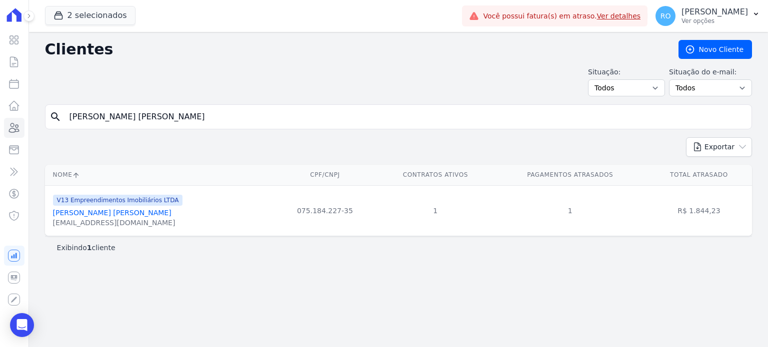
click at [78, 211] on link "[PERSON_NAME] [PERSON_NAME]" at bounding box center [112, 213] width 118 height 8
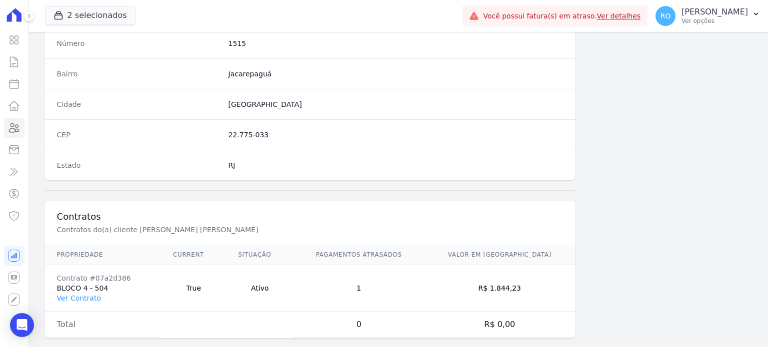
scroll to position [584, 0]
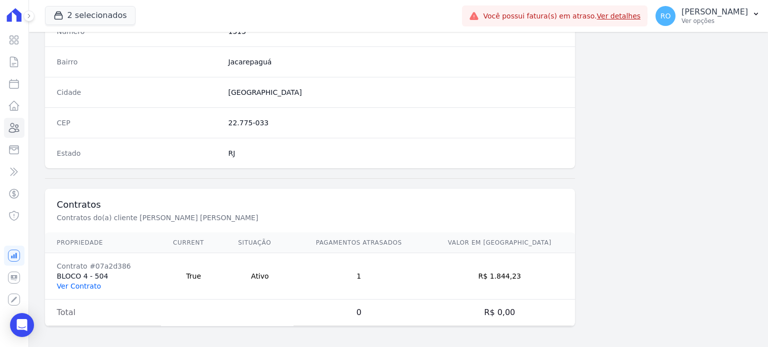
click at [83, 282] on link "Ver Contrato" at bounding box center [79, 286] width 44 height 8
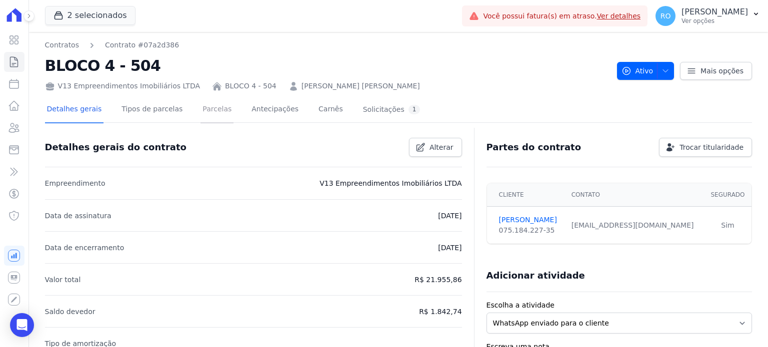
click at [200, 111] on link "Parcelas" at bounding box center [216, 110] width 33 height 26
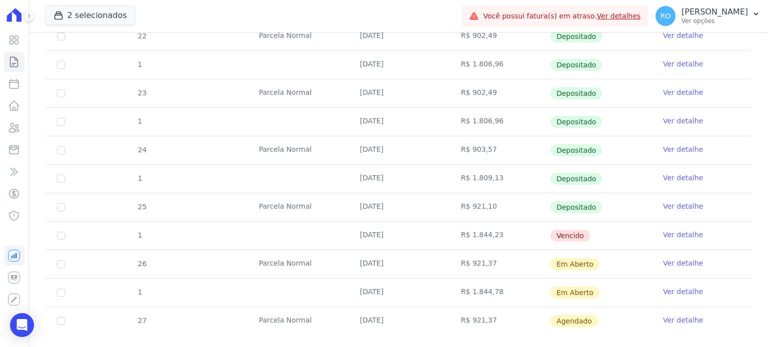
scroll to position [393, 0]
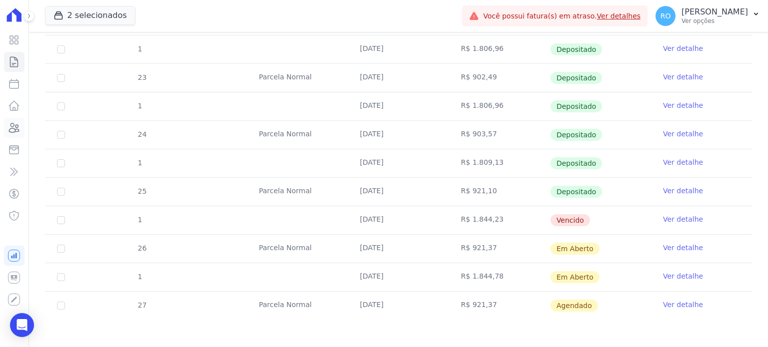
click at [16, 127] on icon at bounding box center [14, 128] width 12 height 12
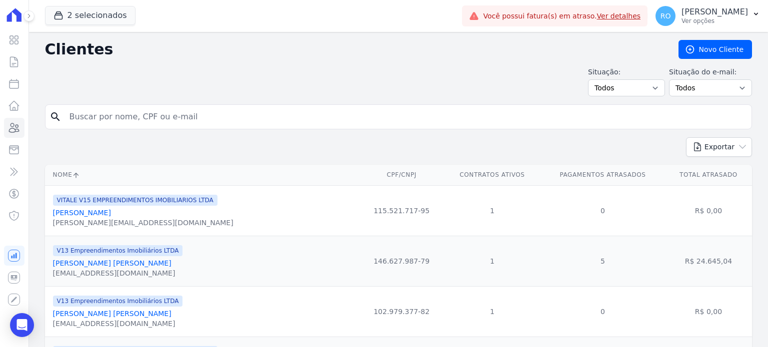
click at [133, 113] on input "search" at bounding box center [405, 117] width 684 height 20
paste input "[PERSON_NAME]"
type input "[PERSON_NAME]"
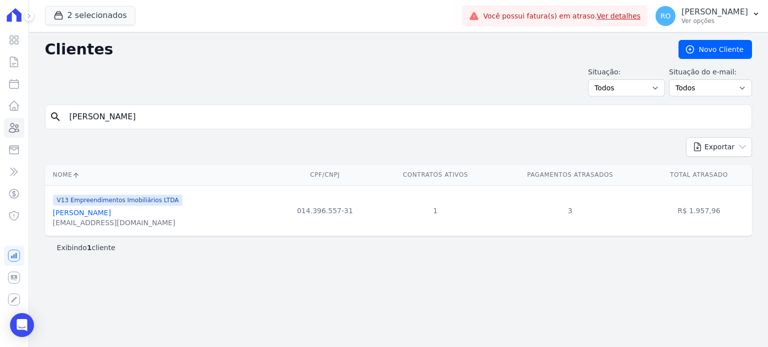
click at [111, 215] on link "[PERSON_NAME]" at bounding box center [82, 213] width 58 height 8
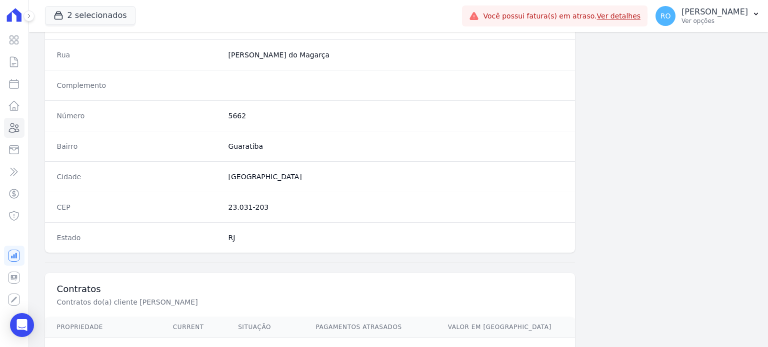
scroll to position [584, 0]
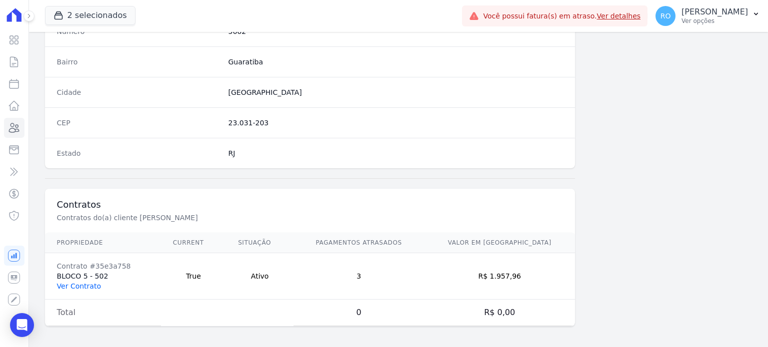
click at [89, 287] on link "Ver Contrato" at bounding box center [79, 286] width 44 height 8
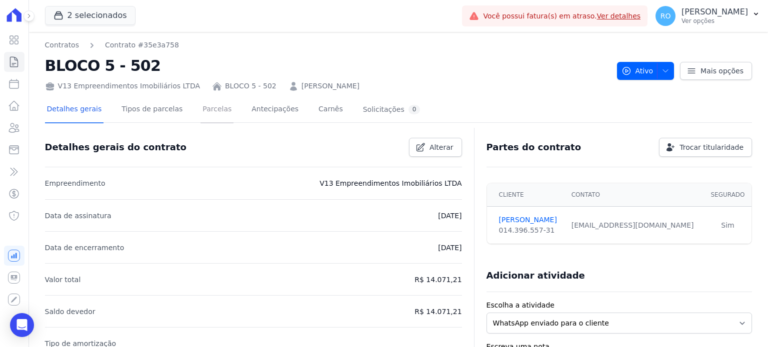
click at [200, 113] on link "Parcelas" at bounding box center [216, 110] width 33 height 26
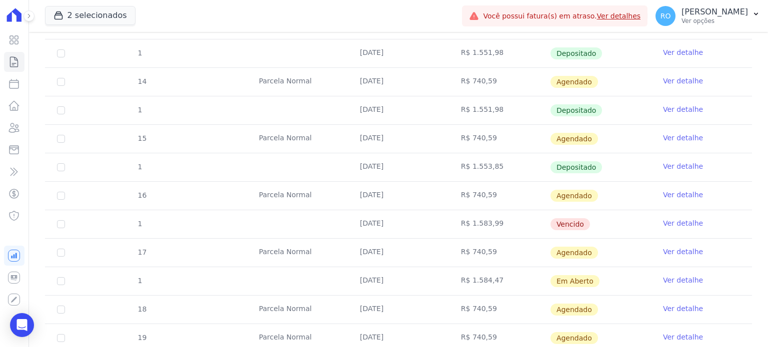
scroll to position [450, 0]
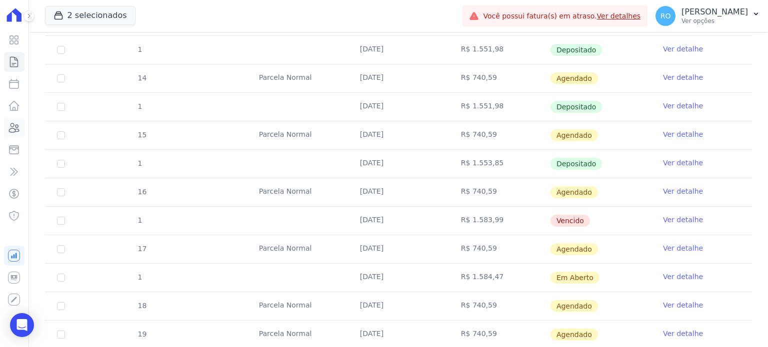
click at [18, 125] on icon at bounding box center [14, 128] width 12 height 12
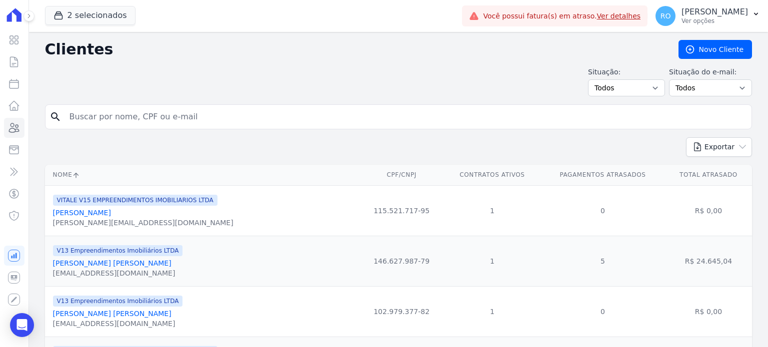
click at [183, 119] on input "search" at bounding box center [405, 117] width 684 height 20
paste input "[PERSON_NAME]"
type input "[PERSON_NAME]"
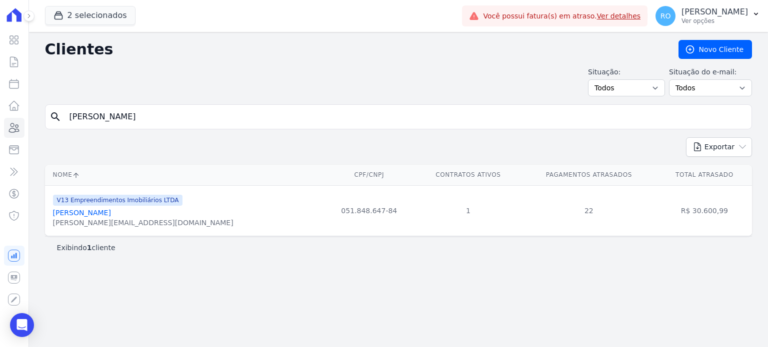
click at [111, 210] on link "[PERSON_NAME]" at bounding box center [82, 213] width 58 height 8
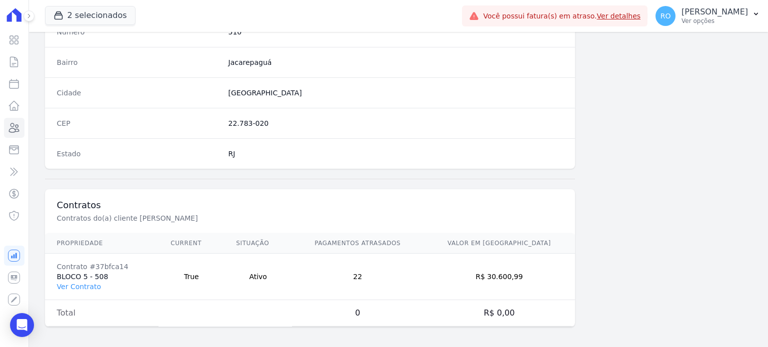
scroll to position [584, 0]
click at [71, 283] on link "Ver Contrato" at bounding box center [79, 286] width 44 height 8
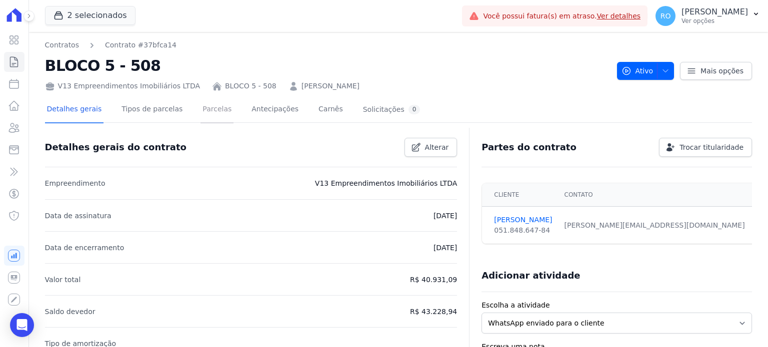
click at [200, 111] on link "Parcelas" at bounding box center [216, 110] width 33 height 26
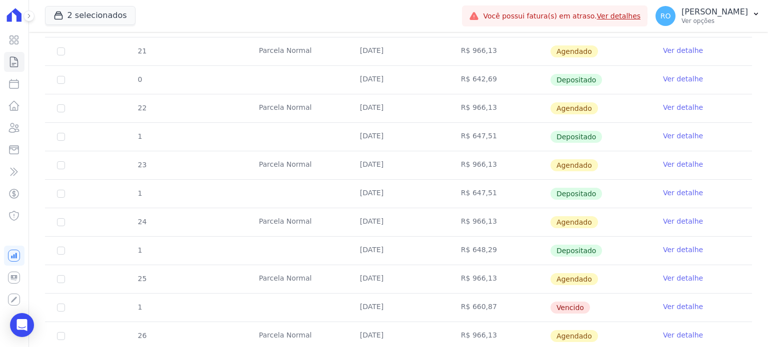
scroll to position [400, 0]
